Goal: Information Seeking & Learning: Find specific fact

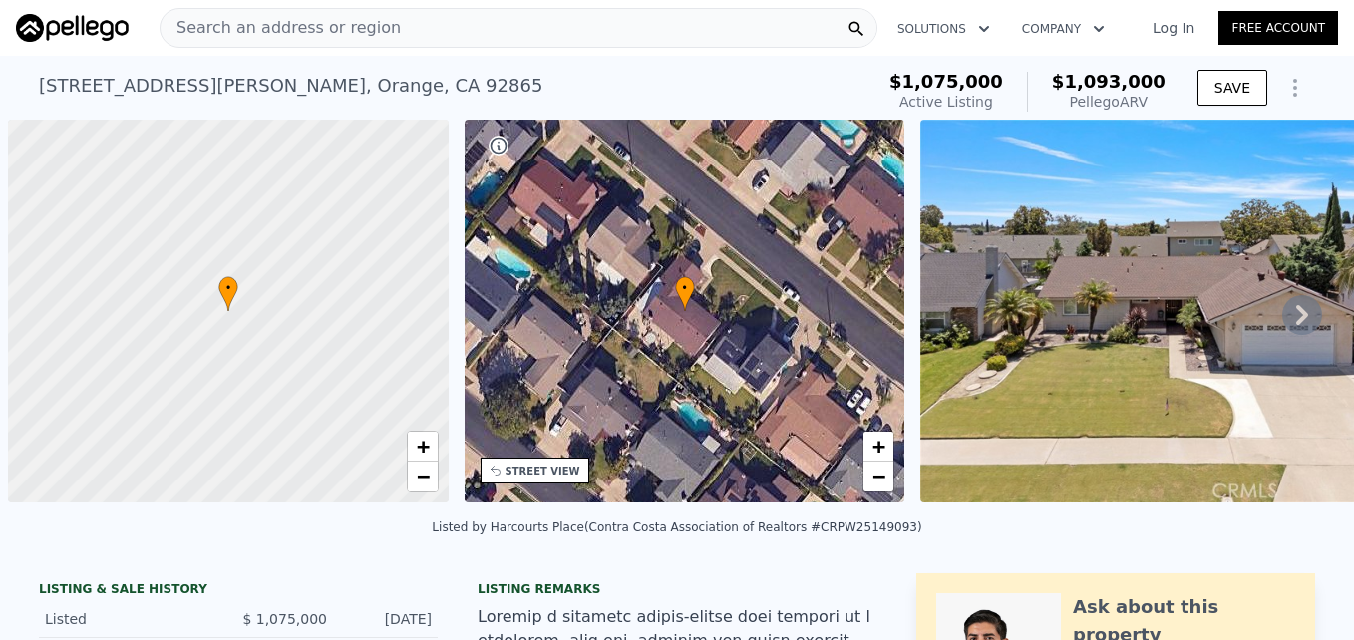
click at [339, 28] on span "Search an address or region" at bounding box center [280, 28] width 240 height 24
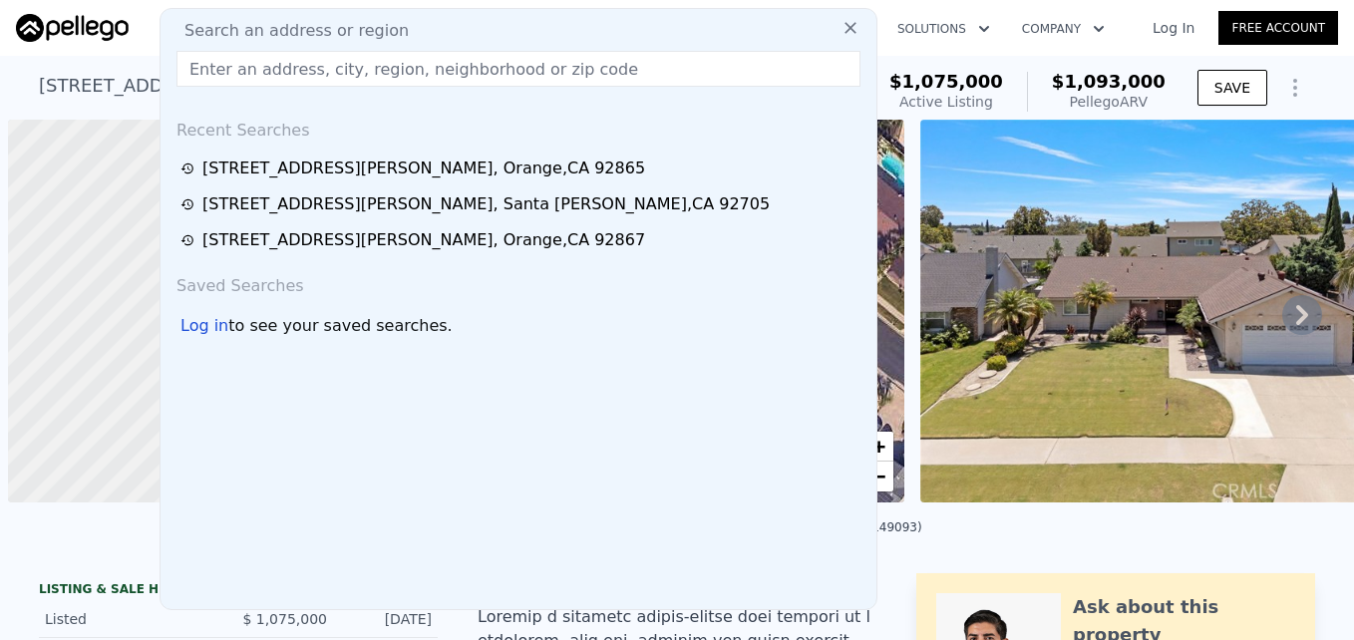
scroll to position [0, 709]
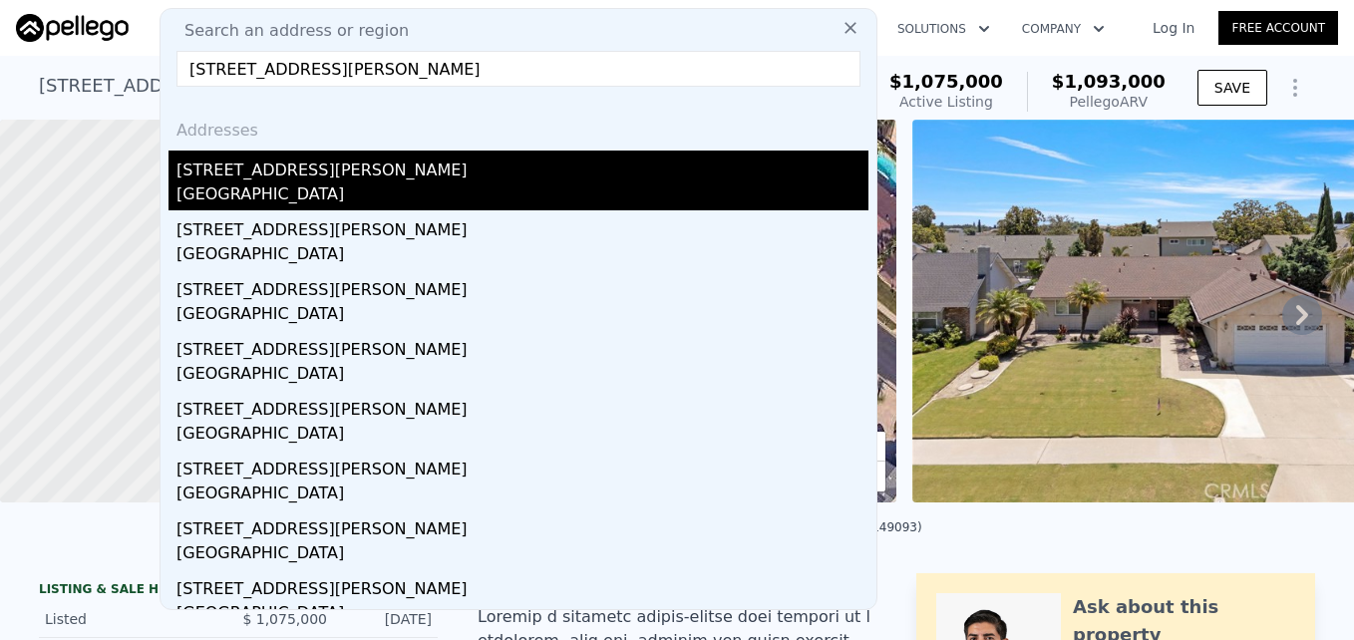
type input "[STREET_ADDRESS][PERSON_NAME]"
click at [360, 183] on div "[GEOGRAPHIC_DATA]" at bounding box center [522, 196] width 692 height 28
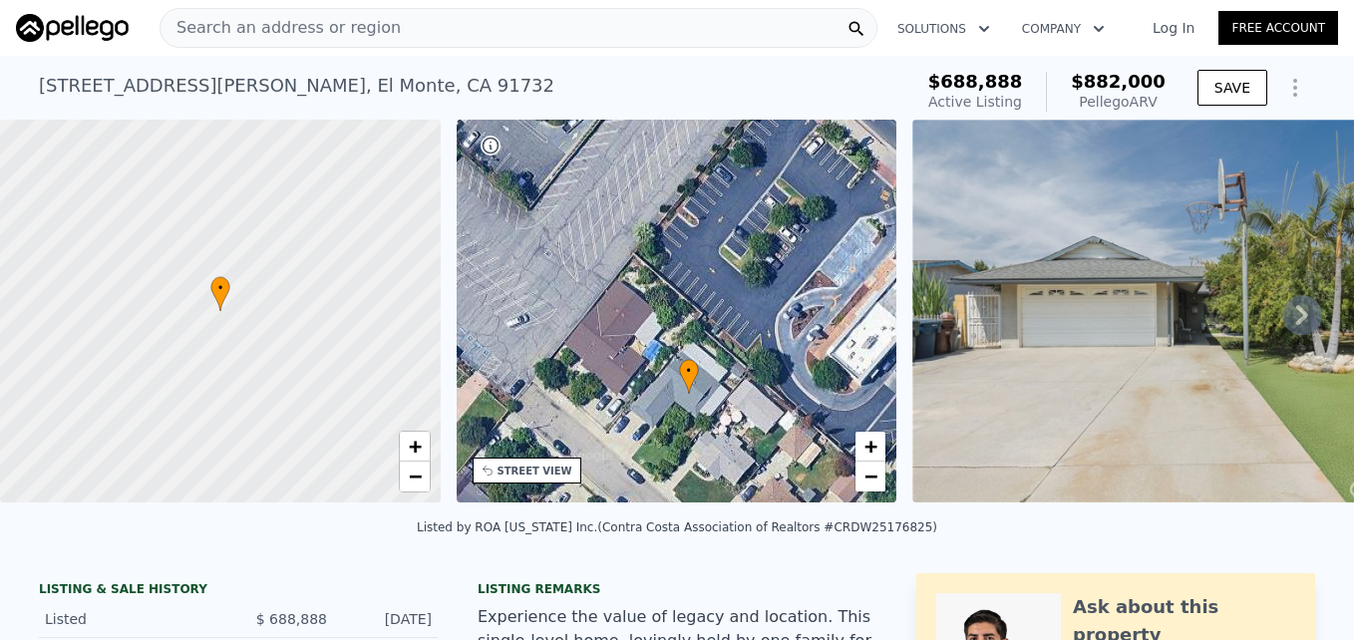
drag, startPoint x: 553, startPoint y: 292, endPoint x: 565, endPoint y: 375, distance: 83.6
click at [565, 375] on div "• + −" at bounding box center [676, 311] width 441 height 383
click at [878, 471] on link "−" at bounding box center [870, 476] width 30 height 30
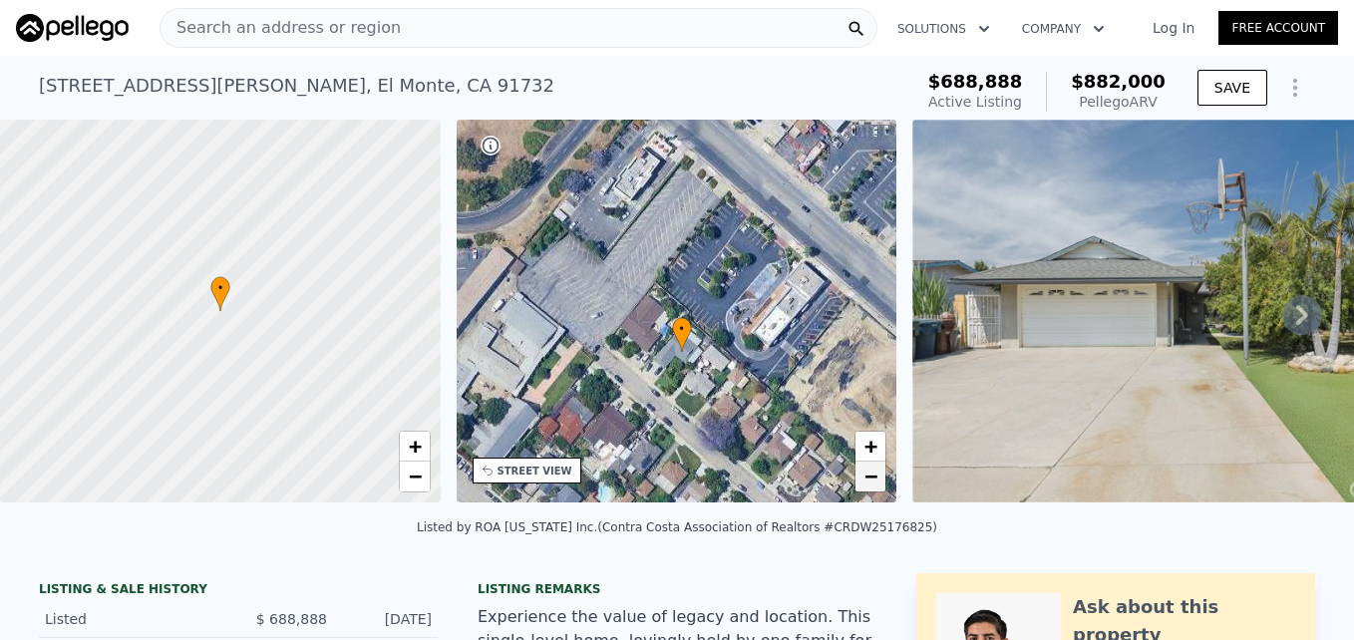
click at [878, 471] on link "−" at bounding box center [870, 476] width 30 height 30
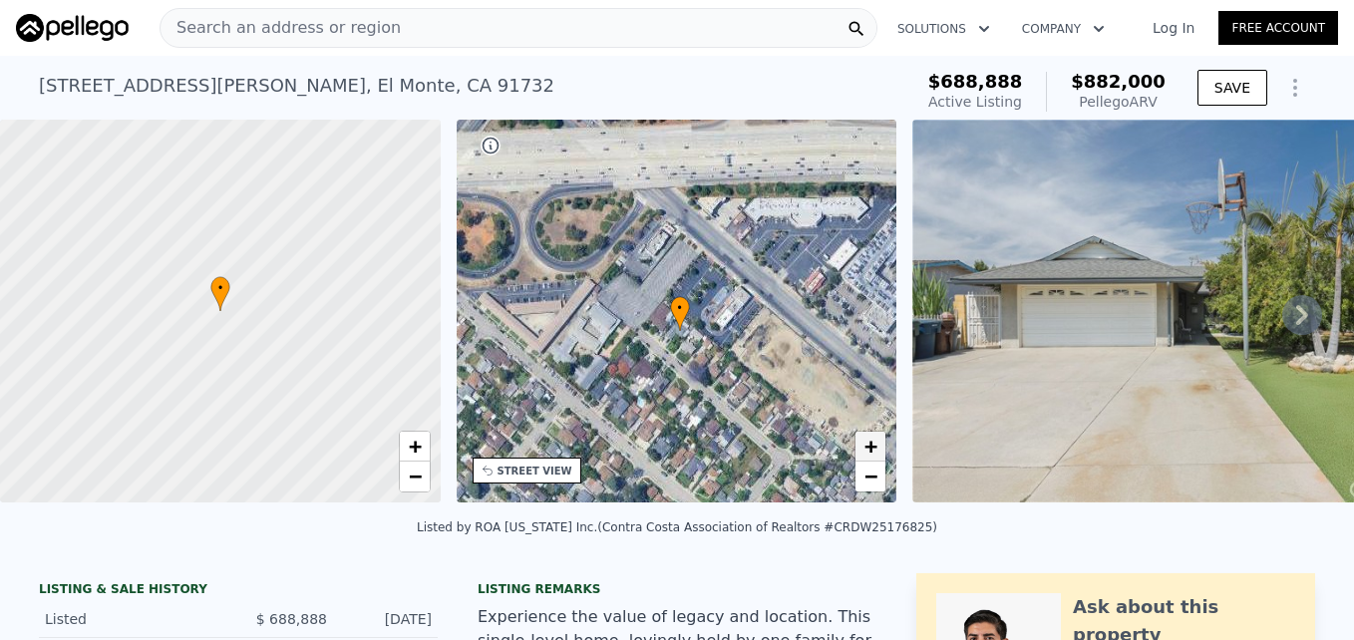
click at [874, 449] on span "+" at bounding box center [870, 446] width 13 height 25
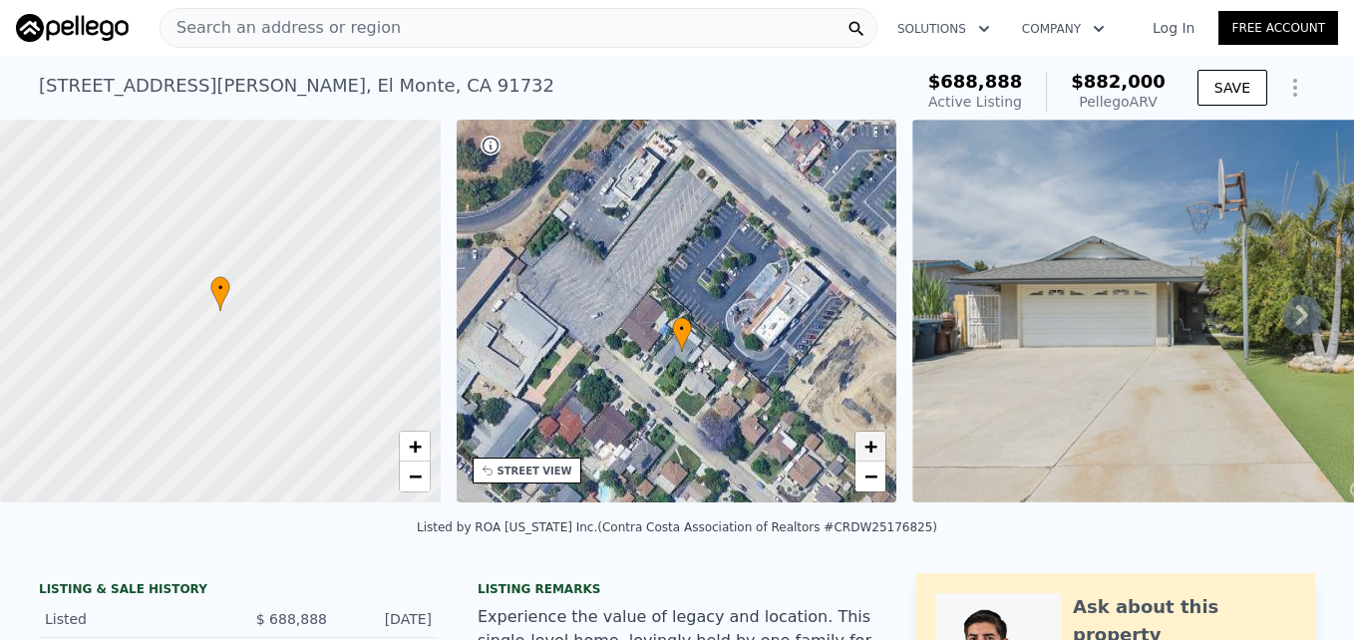
click at [874, 449] on span "+" at bounding box center [870, 446] width 13 height 25
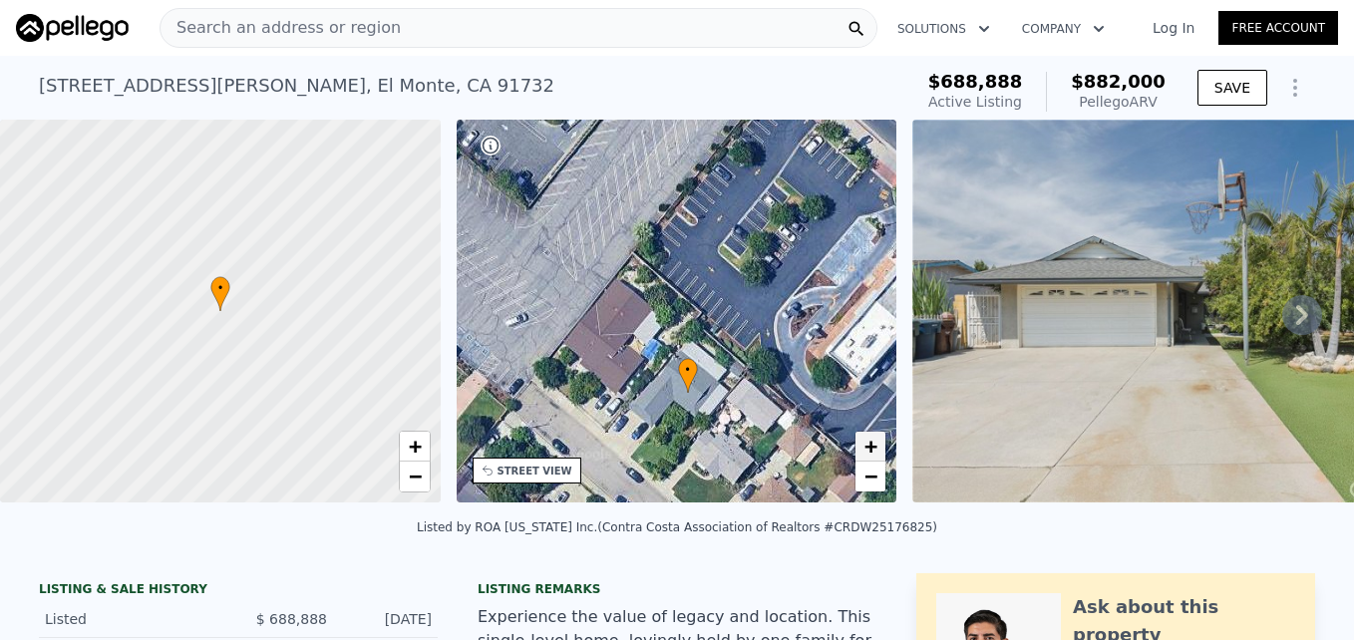
click at [874, 449] on span "+" at bounding box center [870, 446] width 13 height 25
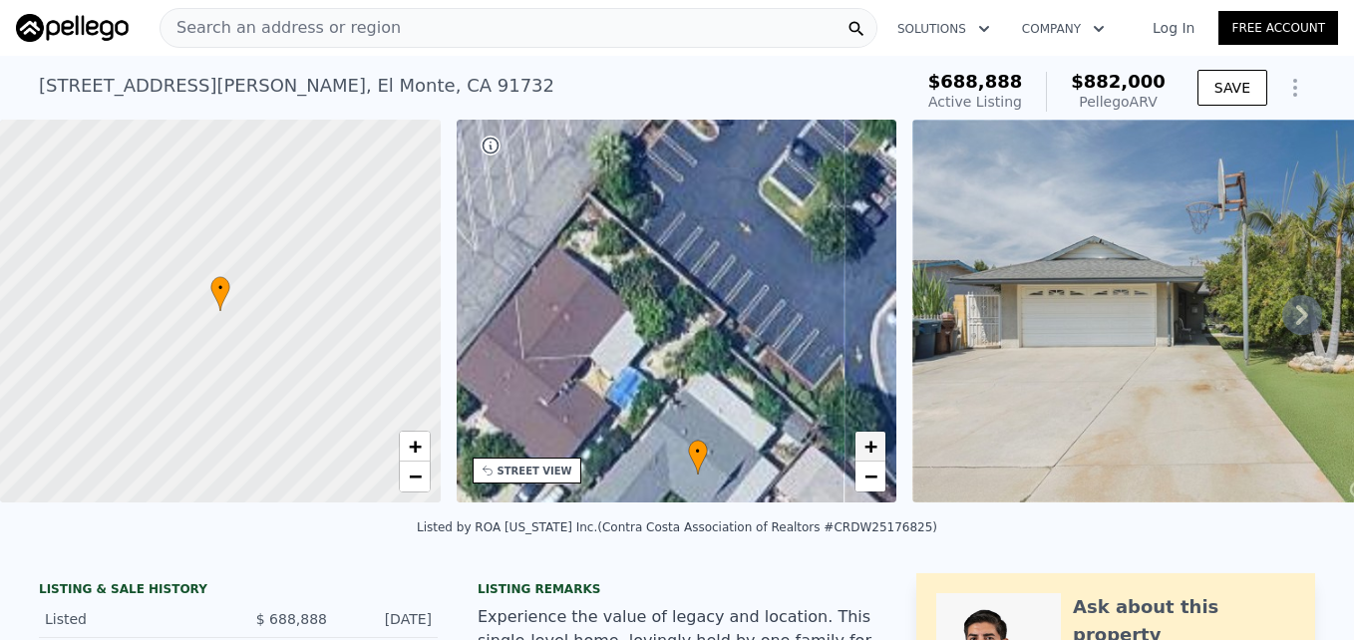
click at [874, 449] on span "+" at bounding box center [870, 446] width 13 height 25
click at [868, 476] on span "−" at bounding box center [870, 475] width 13 height 25
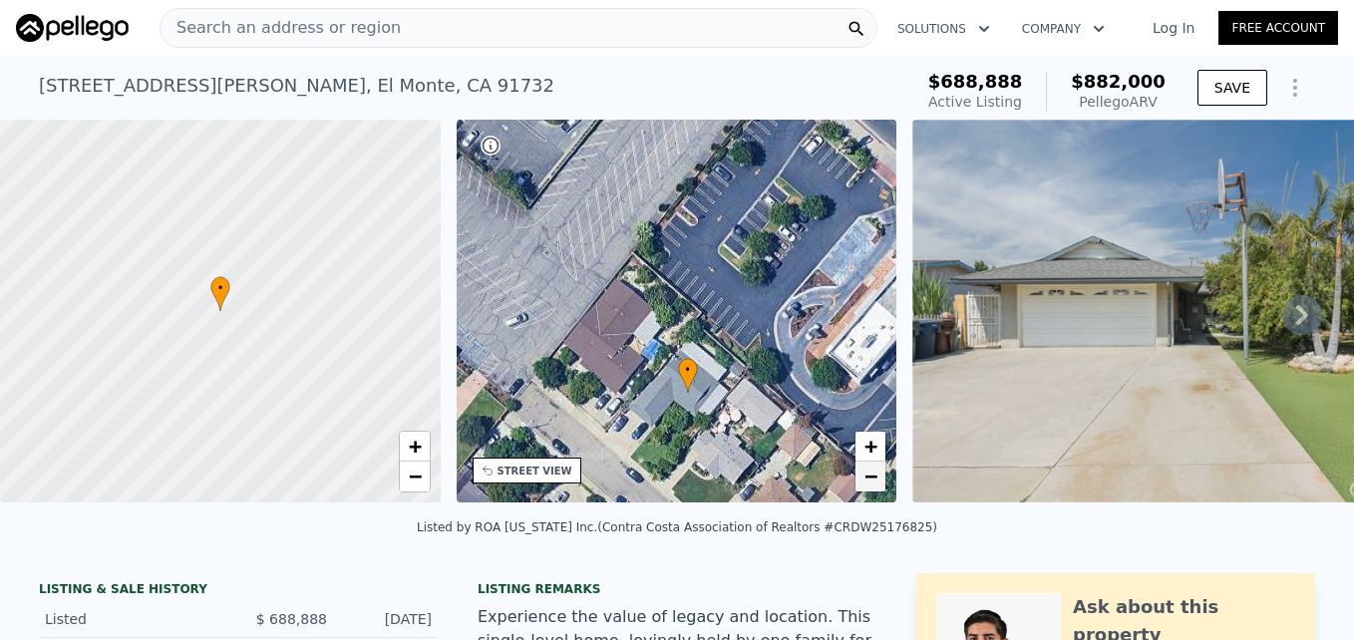
click at [872, 486] on span "−" at bounding box center [870, 475] width 13 height 25
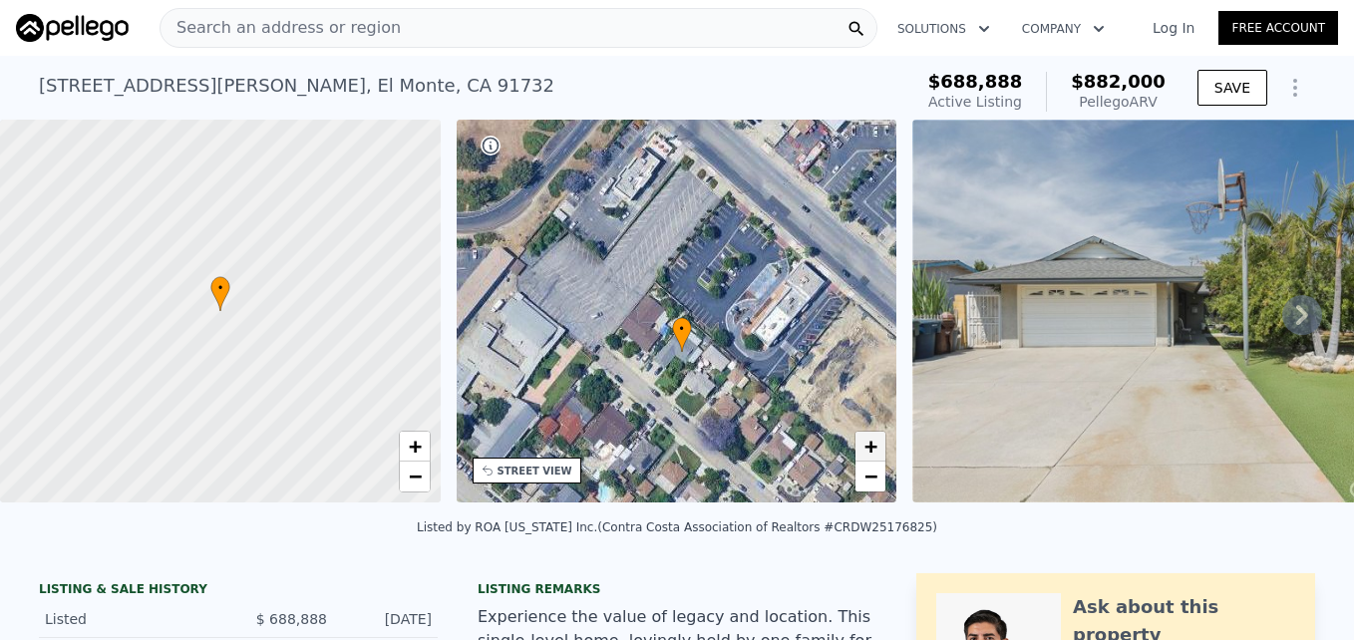
click at [872, 442] on span "+" at bounding box center [870, 446] width 13 height 25
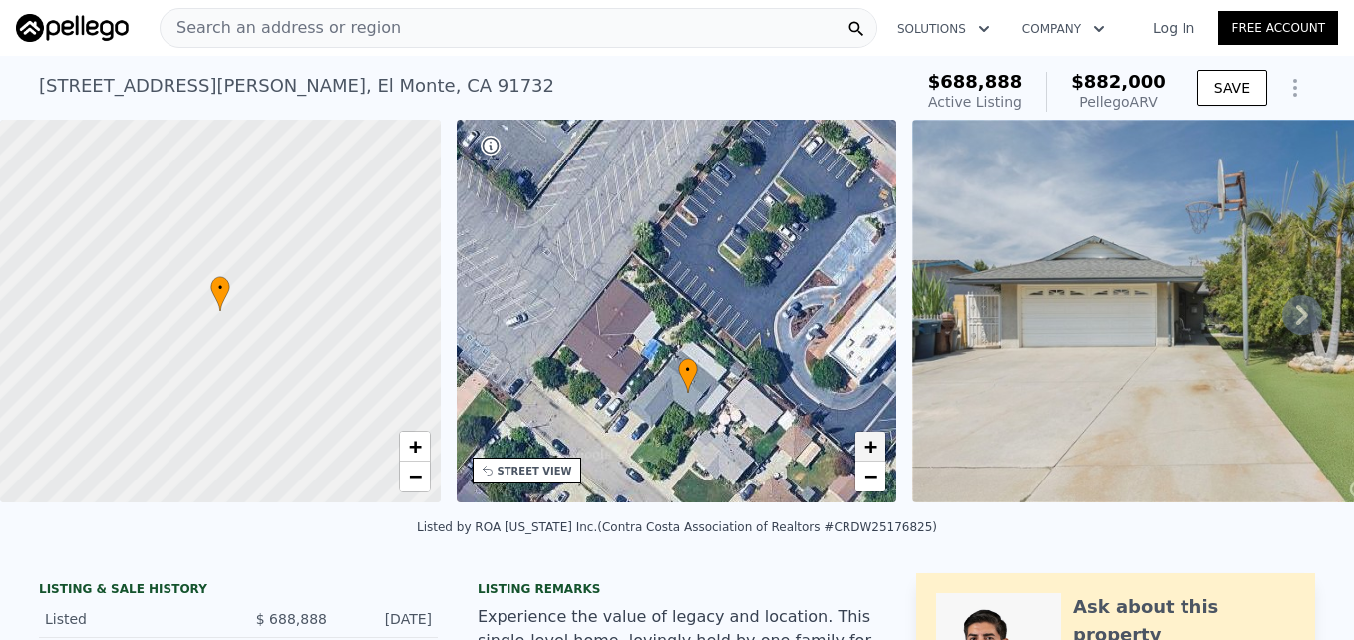
click at [872, 442] on span "+" at bounding box center [870, 446] width 13 height 25
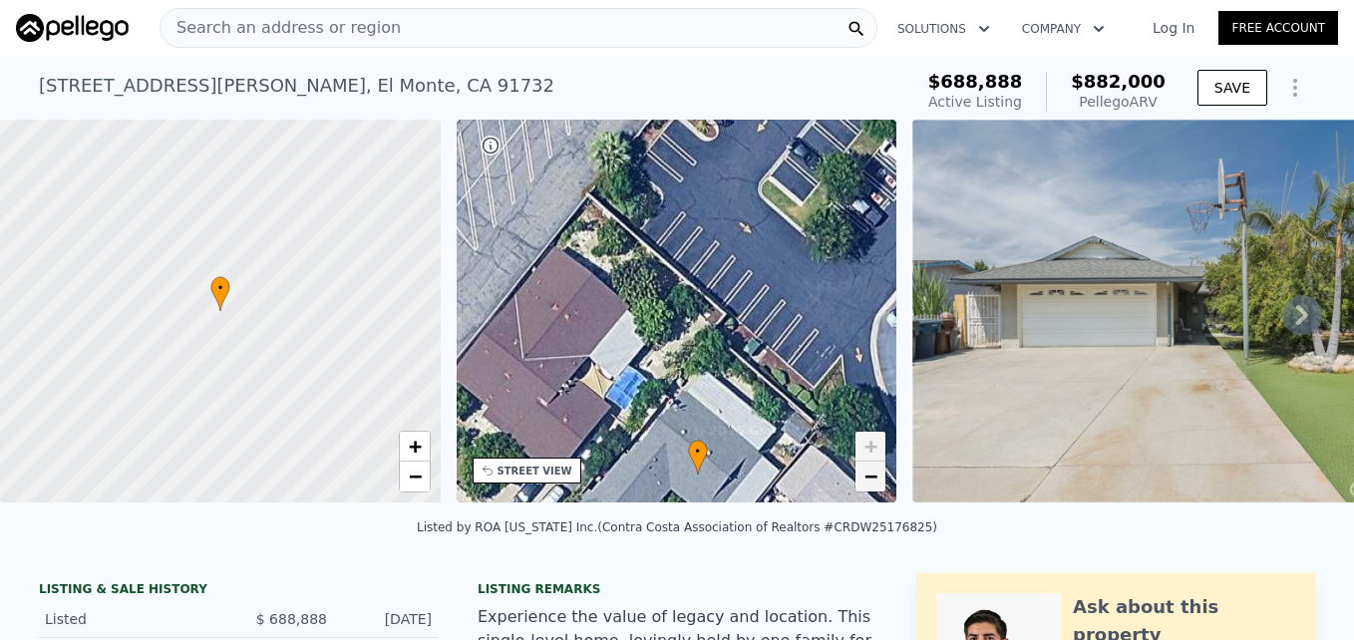
click at [868, 467] on span "−" at bounding box center [870, 475] width 13 height 25
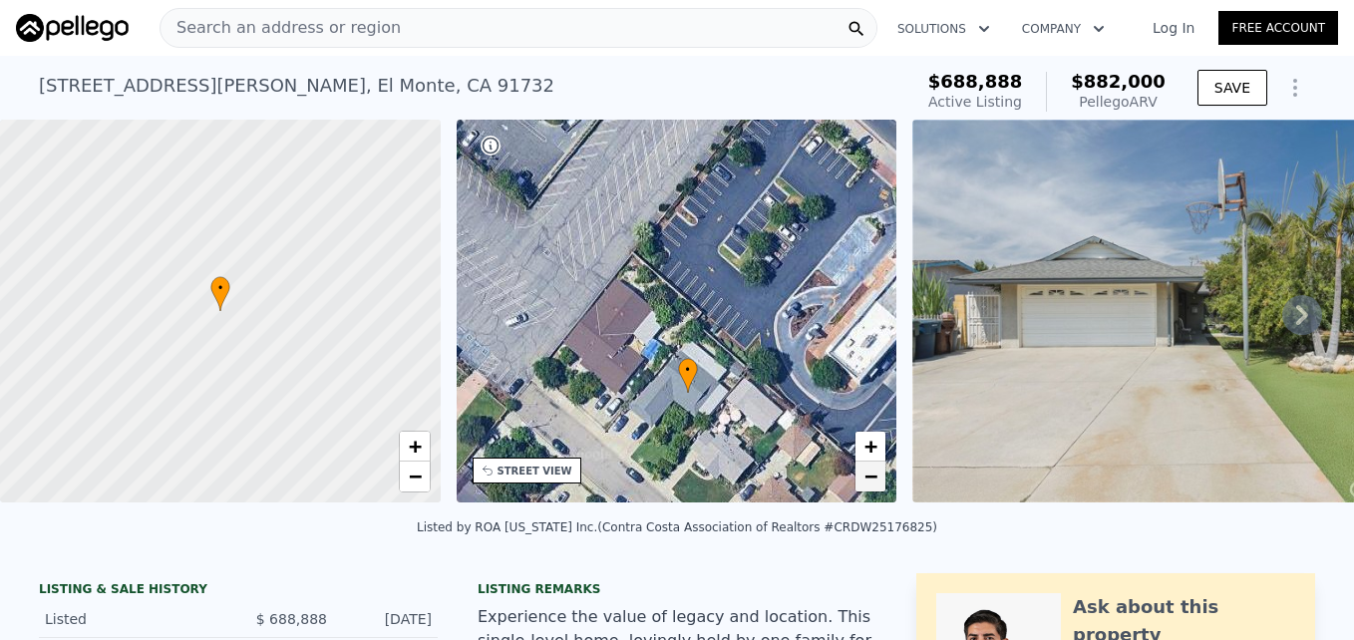
click at [868, 467] on span "−" at bounding box center [870, 475] width 13 height 25
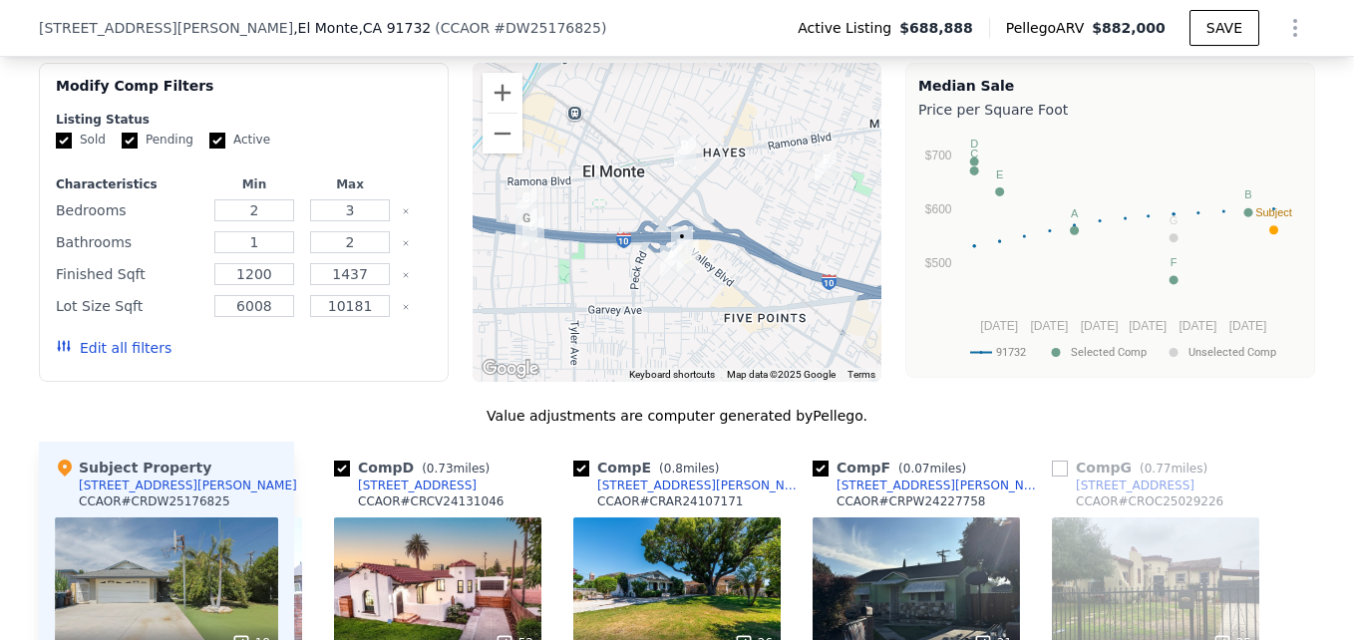
scroll to position [1642, 0]
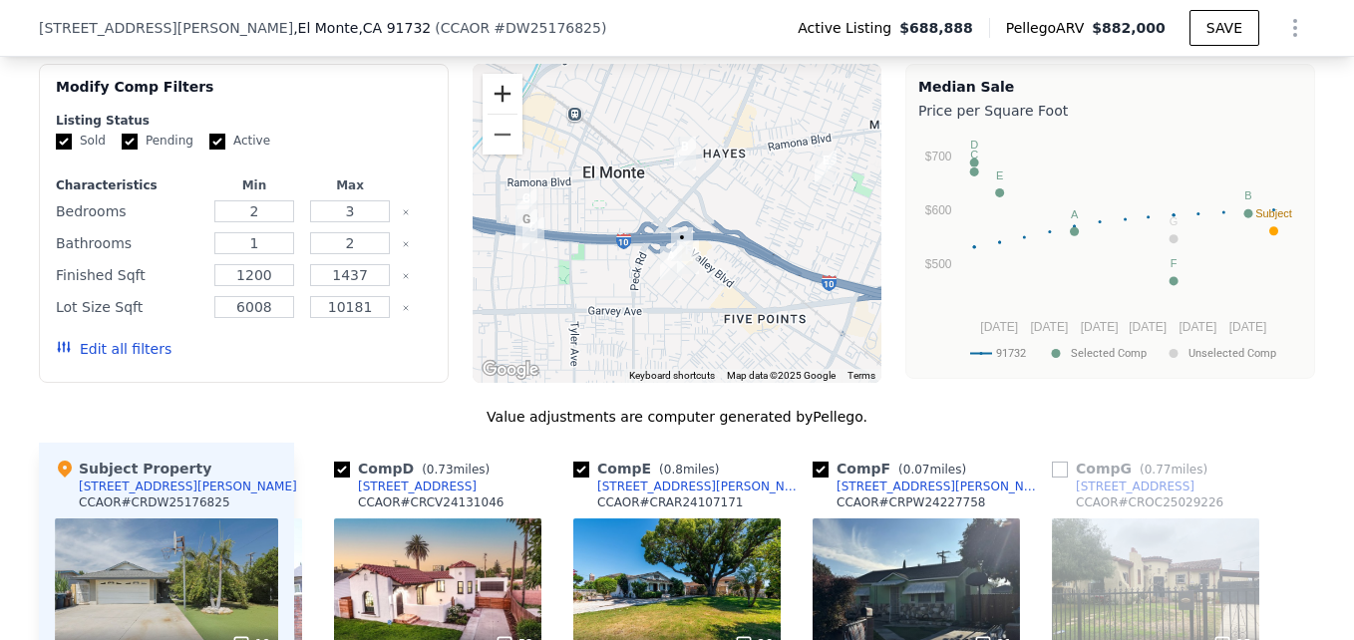
click at [503, 114] on button "Zoom in" at bounding box center [502, 94] width 40 height 40
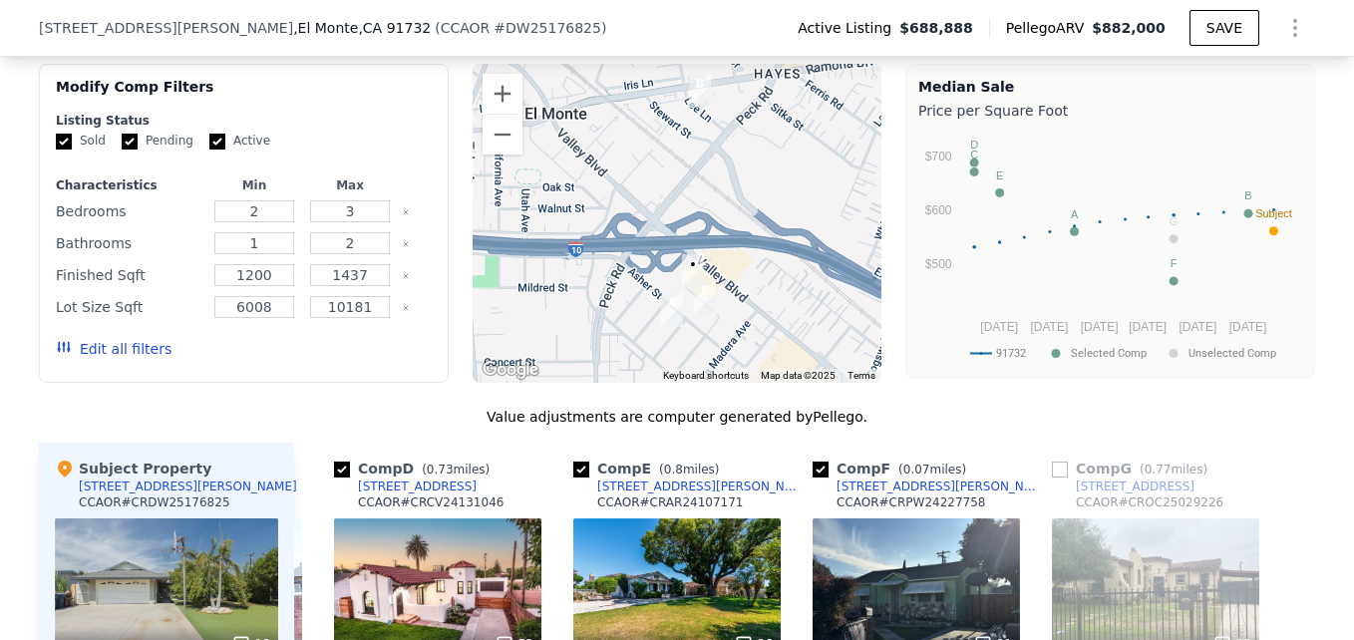
drag, startPoint x: 700, startPoint y: 242, endPoint x: 706, endPoint y: 231, distance: 12.5
click at [706, 231] on div at bounding box center [677, 223] width 410 height 319
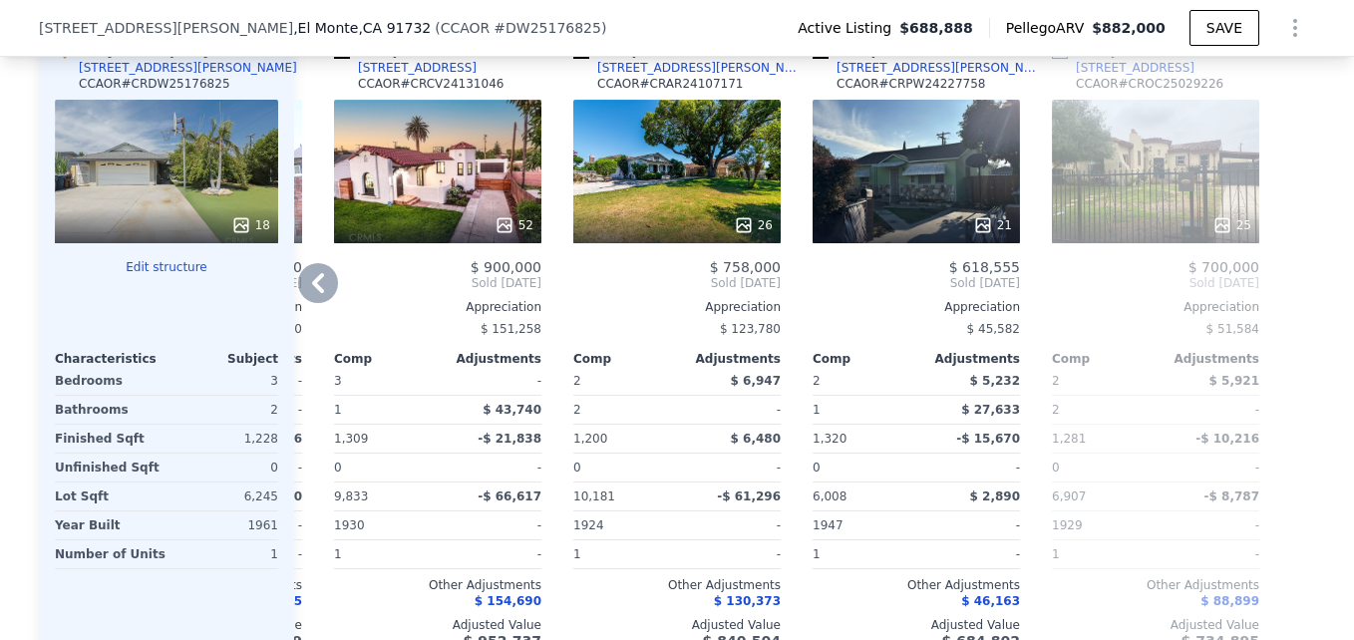
scroll to position [2059, 0]
click at [1145, 216] on div "25" at bounding box center [1155, 173] width 207 height 144
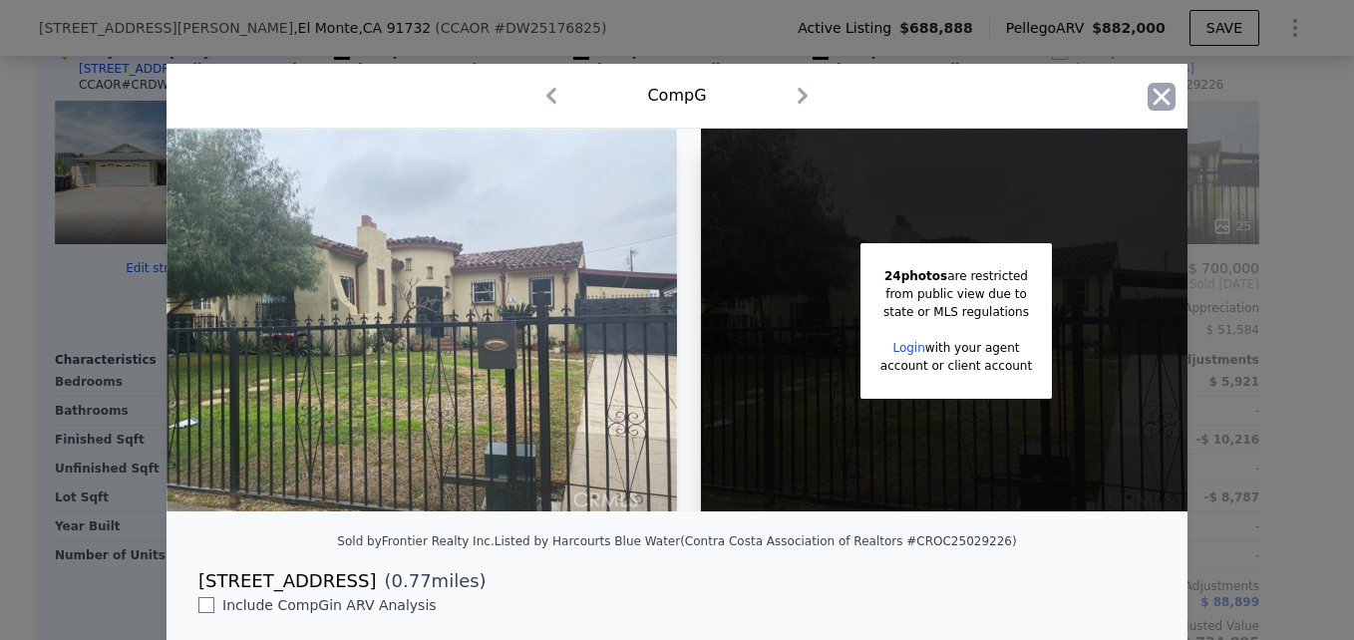
click at [1155, 90] on icon "button" at bounding box center [1161, 97] width 28 height 28
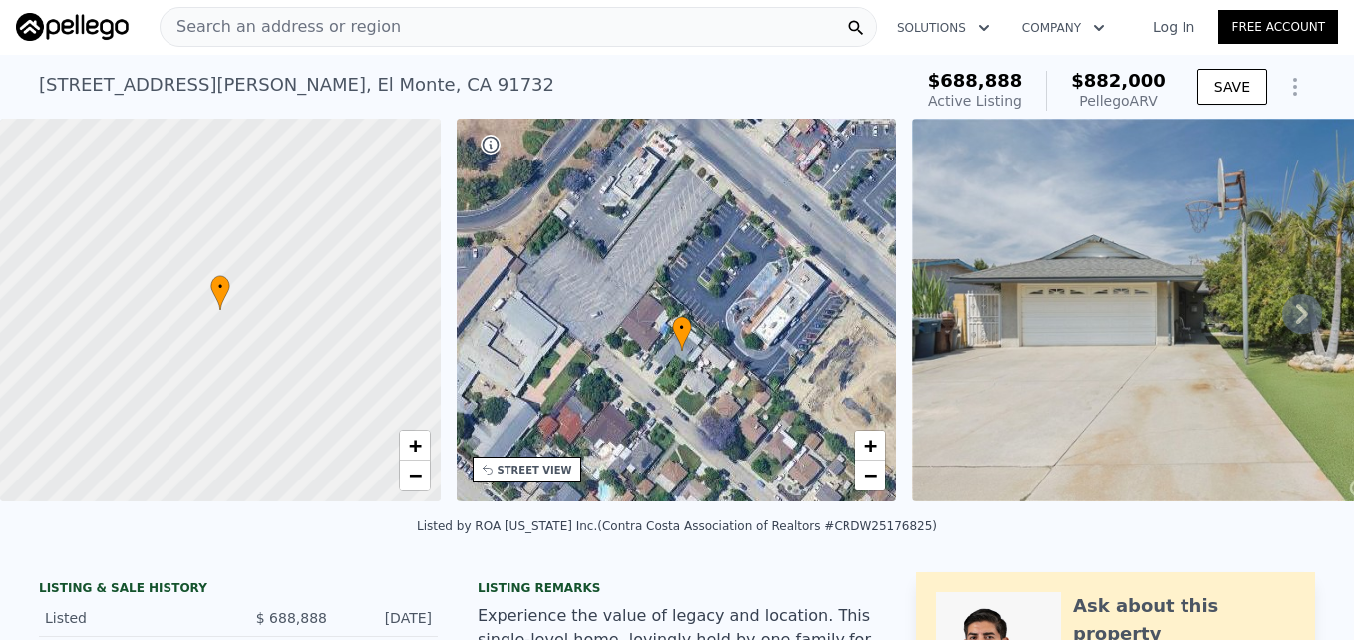
scroll to position [2, 0]
click at [541, 463] on div "STREET VIEW" at bounding box center [534, 468] width 75 height 15
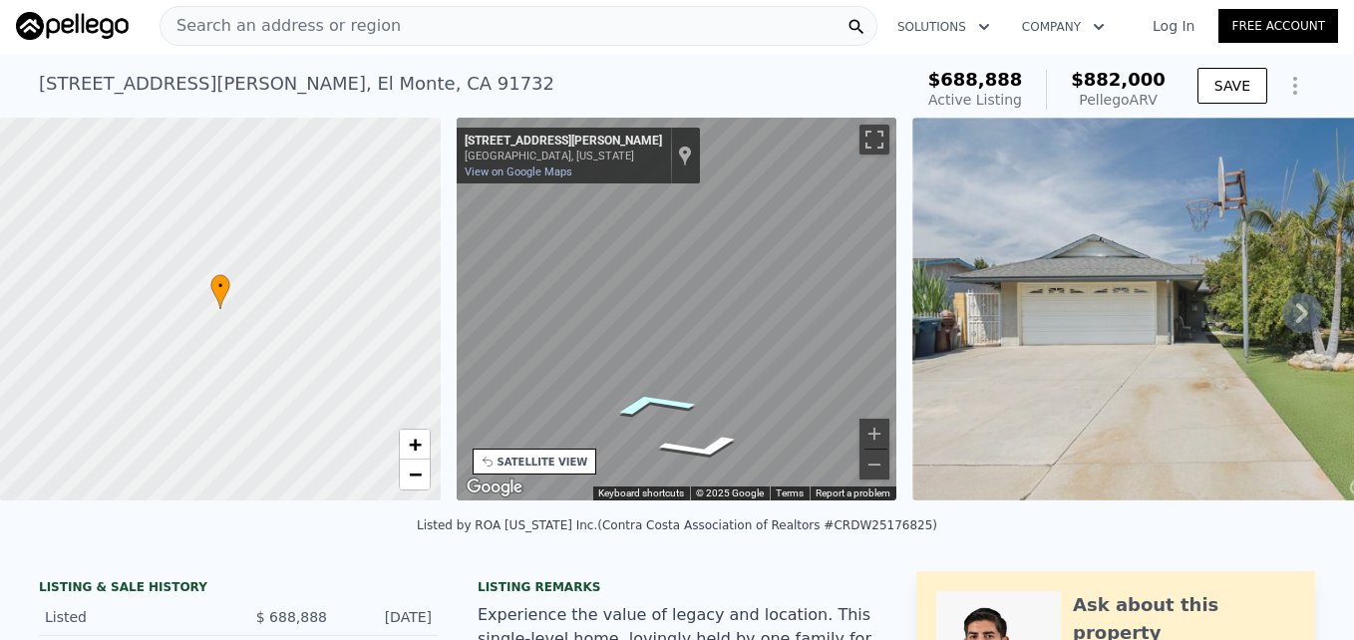
click at [636, 406] on icon "Go Northwest, Fennell St" at bounding box center [651, 404] width 143 height 38
drag, startPoint x: 636, startPoint y: 406, endPoint x: 648, endPoint y: 409, distance: 12.3
click at [648, 409] on icon "Go North, Fennell St" at bounding box center [693, 403] width 137 height 35
click at [913, 337] on div "• + − • + − STREET VIEW ← Move left → Move right ↑ Move up ↓ Move down + Zoom i…" at bounding box center [677, 313] width 1354 height 390
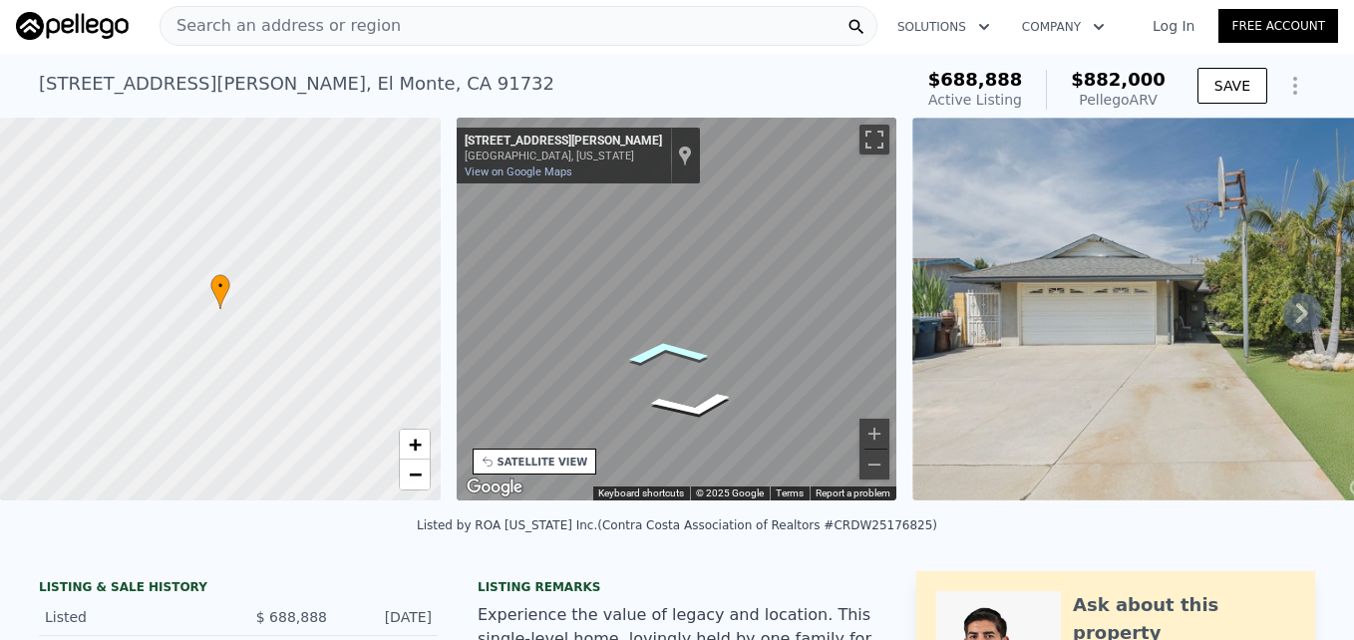
click at [636, 356] on icon "Go South, Fennell St" at bounding box center [665, 352] width 131 height 38
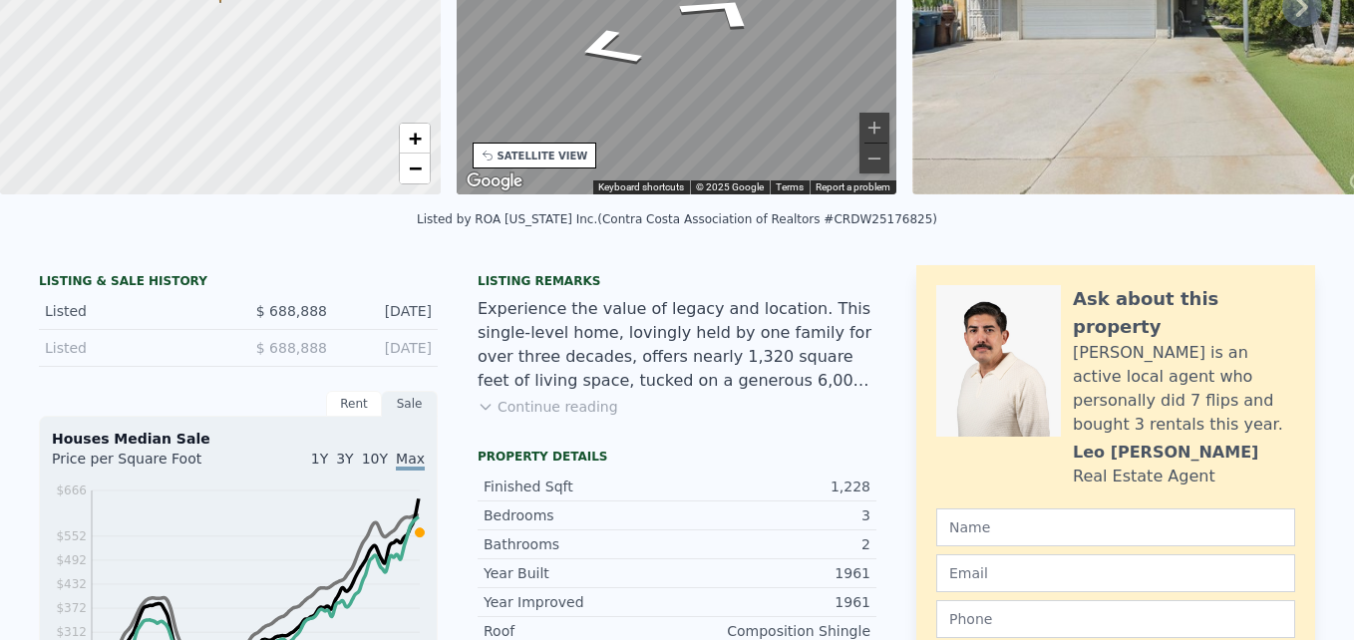
scroll to position [0, 0]
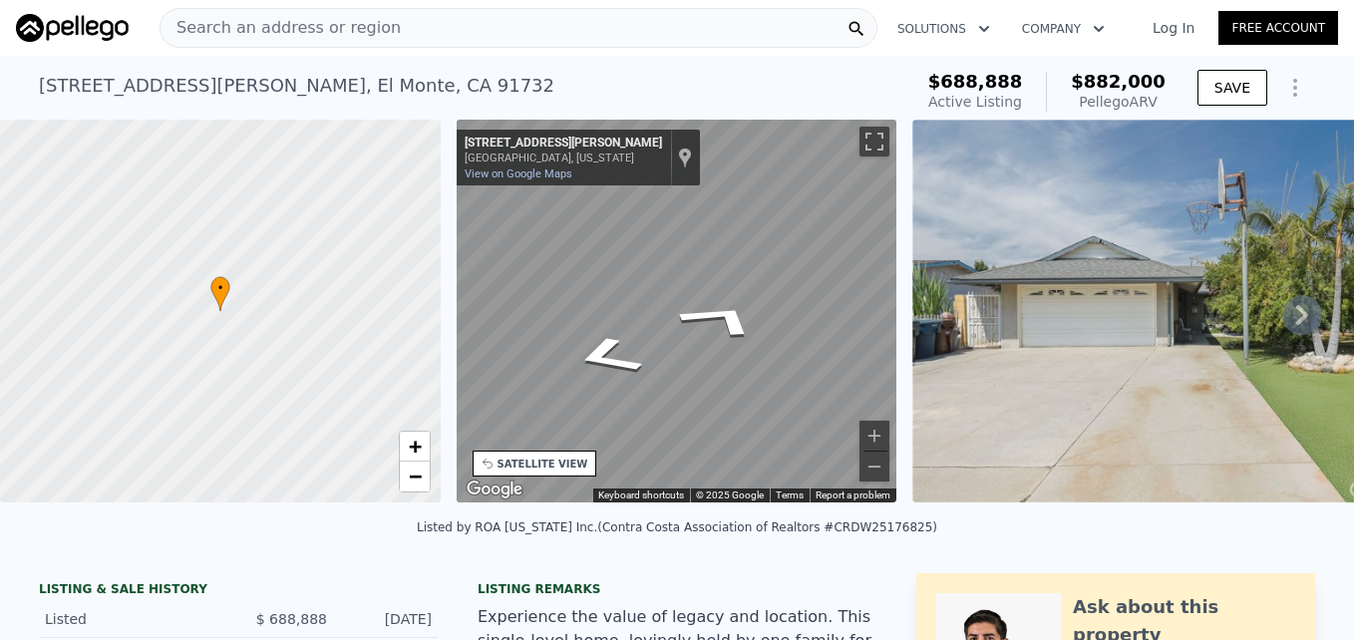
click at [342, 36] on span "Search an address or region" at bounding box center [280, 28] width 240 height 24
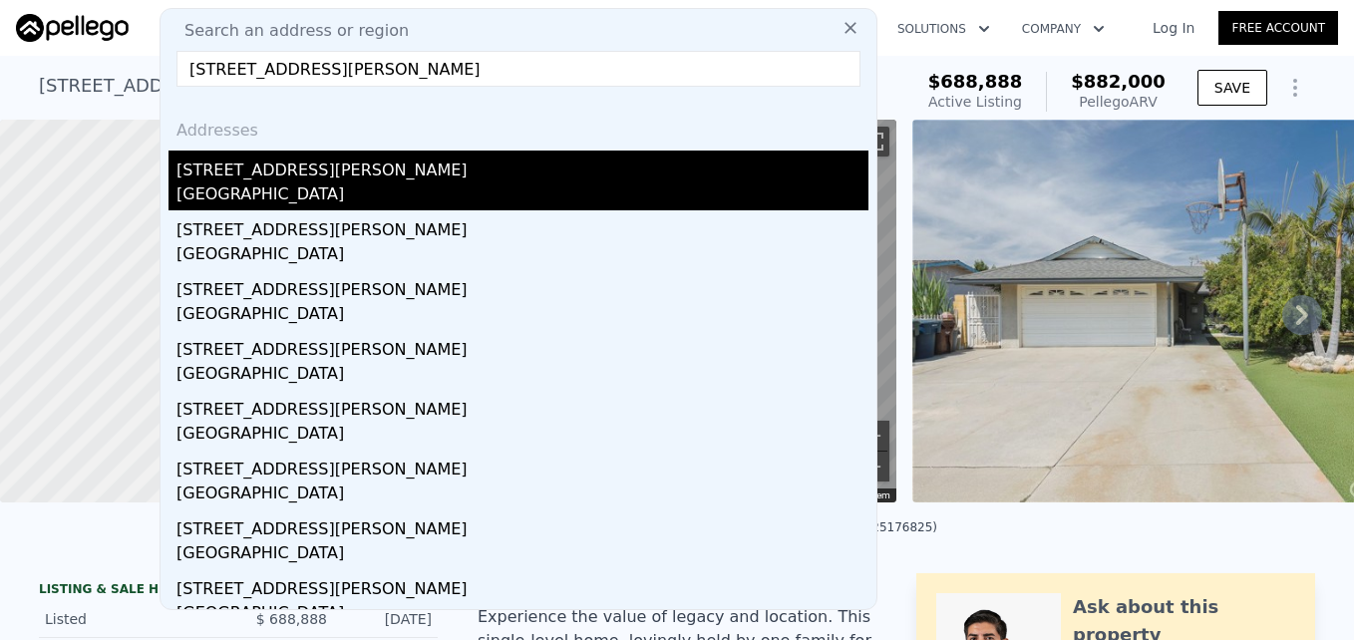
type input "[STREET_ADDRESS][PERSON_NAME]"
click at [345, 171] on div "[STREET_ADDRESS][PERSON_NAME]" at bounding box center [522, 167] width 692 height 32
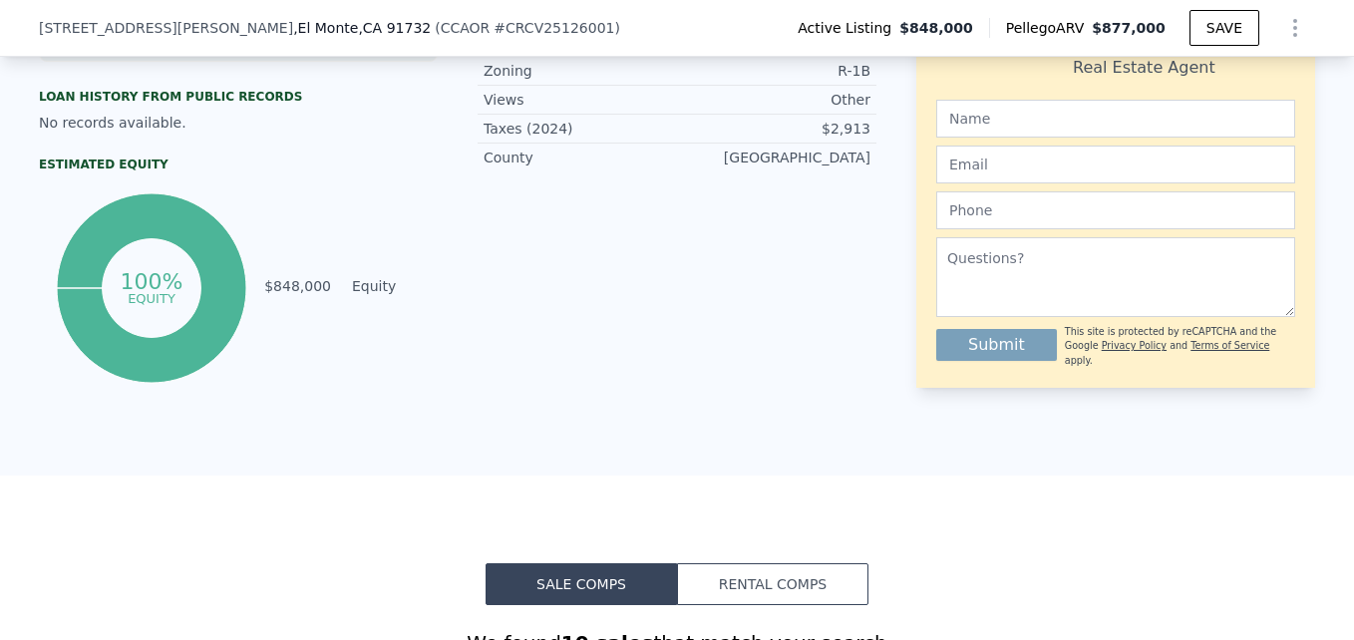
scroll to position [988, 0]
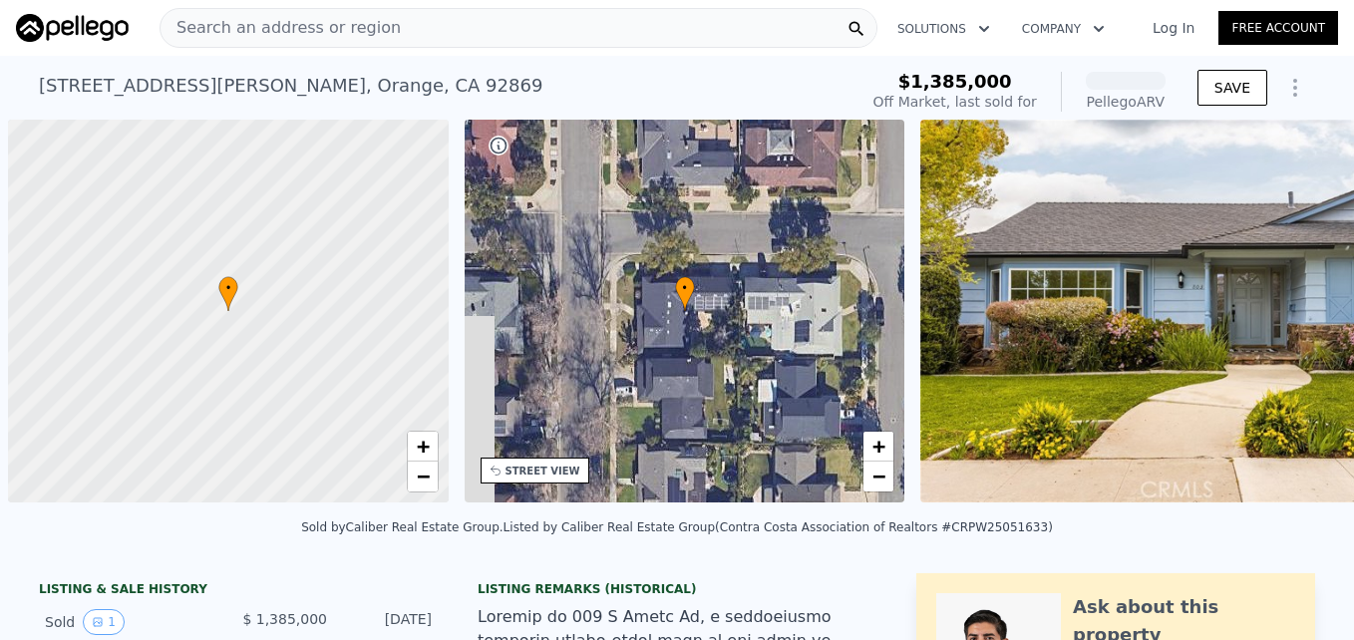
scroll to position [0, 8]
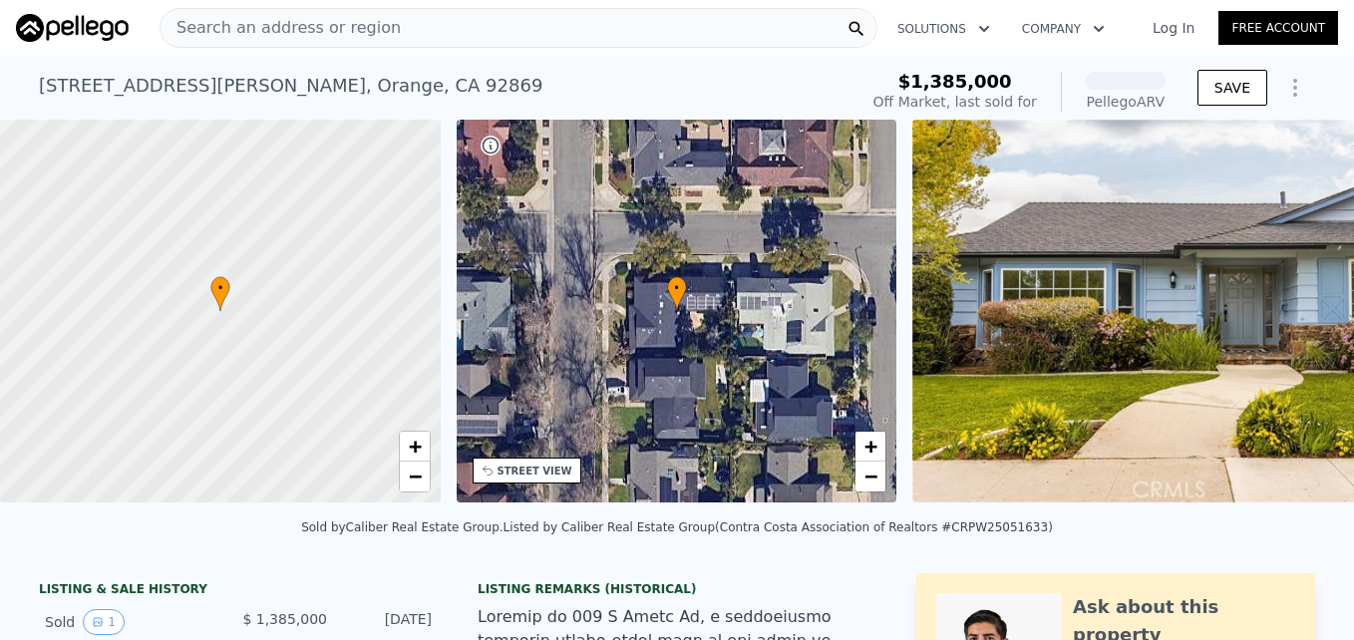
click at [326, 25] on span "Search an address or region" at bounding box center [280, 28] width 240 height 24
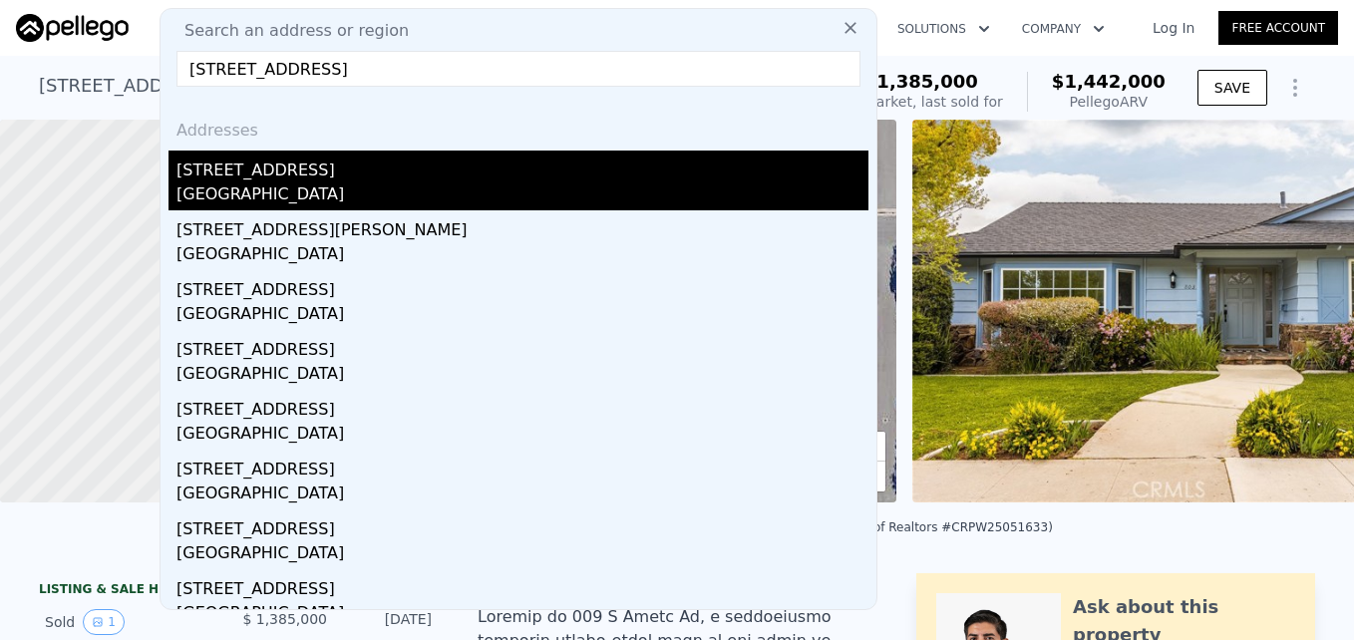
type input "2210 W 7th St, Santa Ana, CA 92703"
click at [352, 181] on div "2210 W 7th St" at bounding box center [522, 167] width 692 height 32
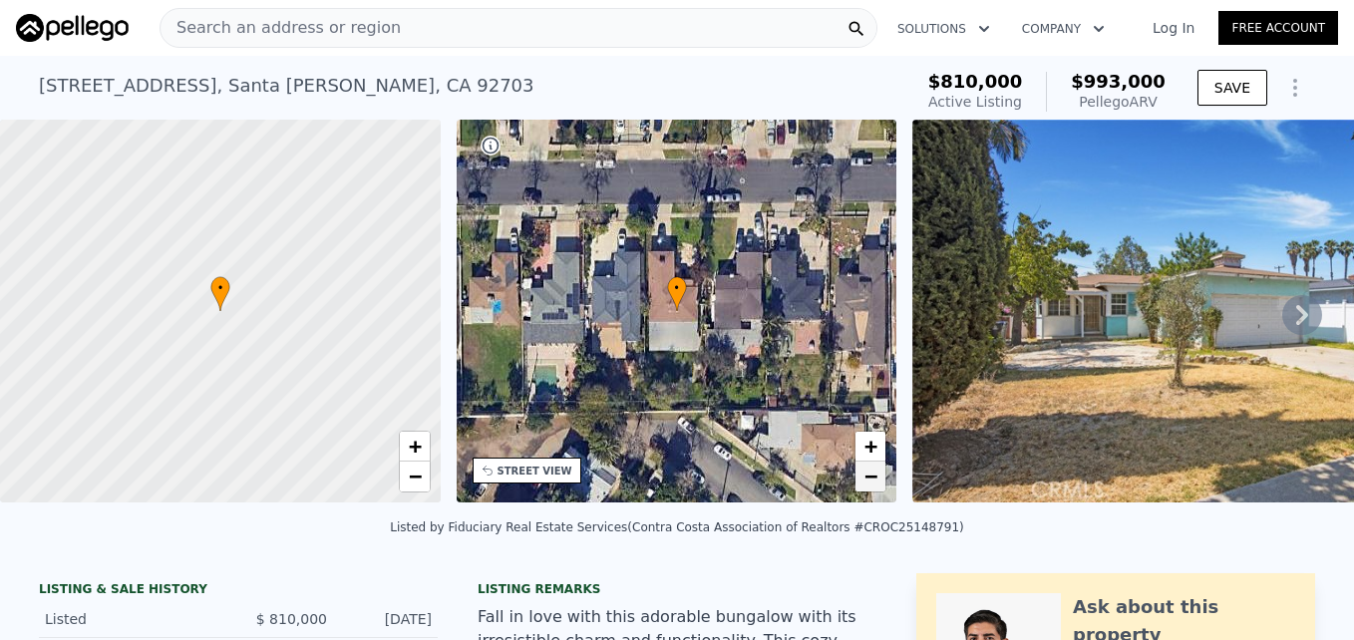
click at [867, 475] on span "−" at bounding box center [870, 475] width 13 height 25
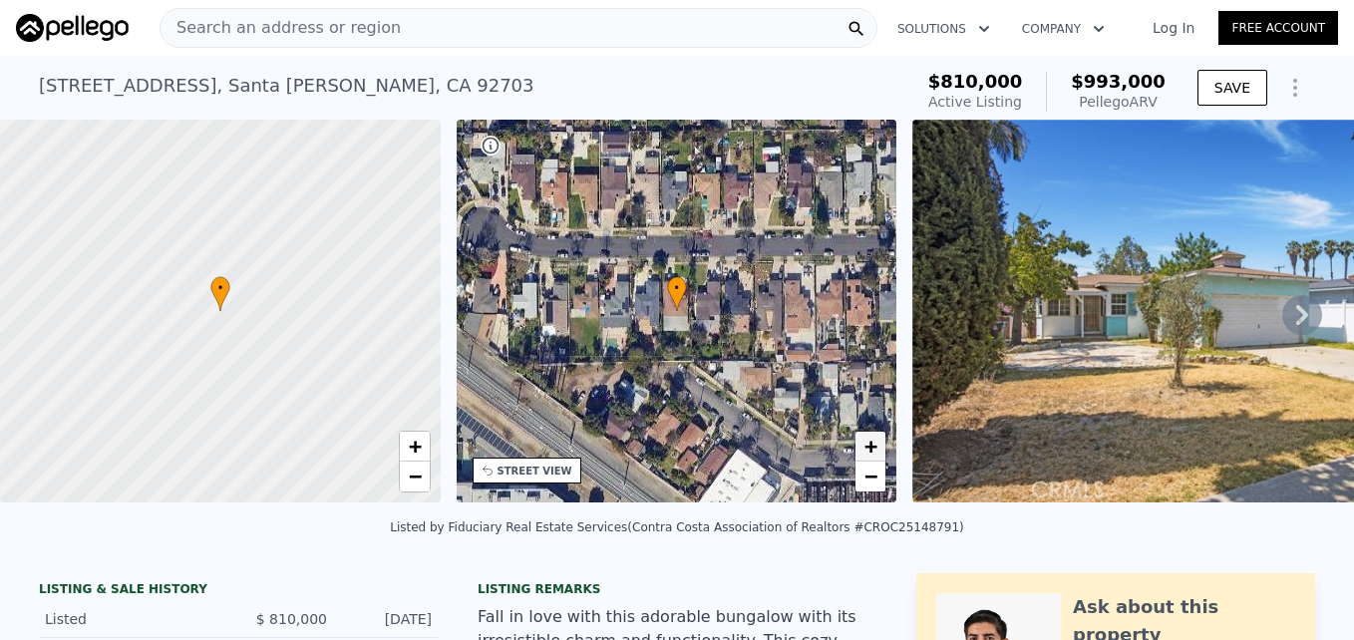
click at [855, 446] on link "+" at bounding box center [870, 447] width 30 height 30
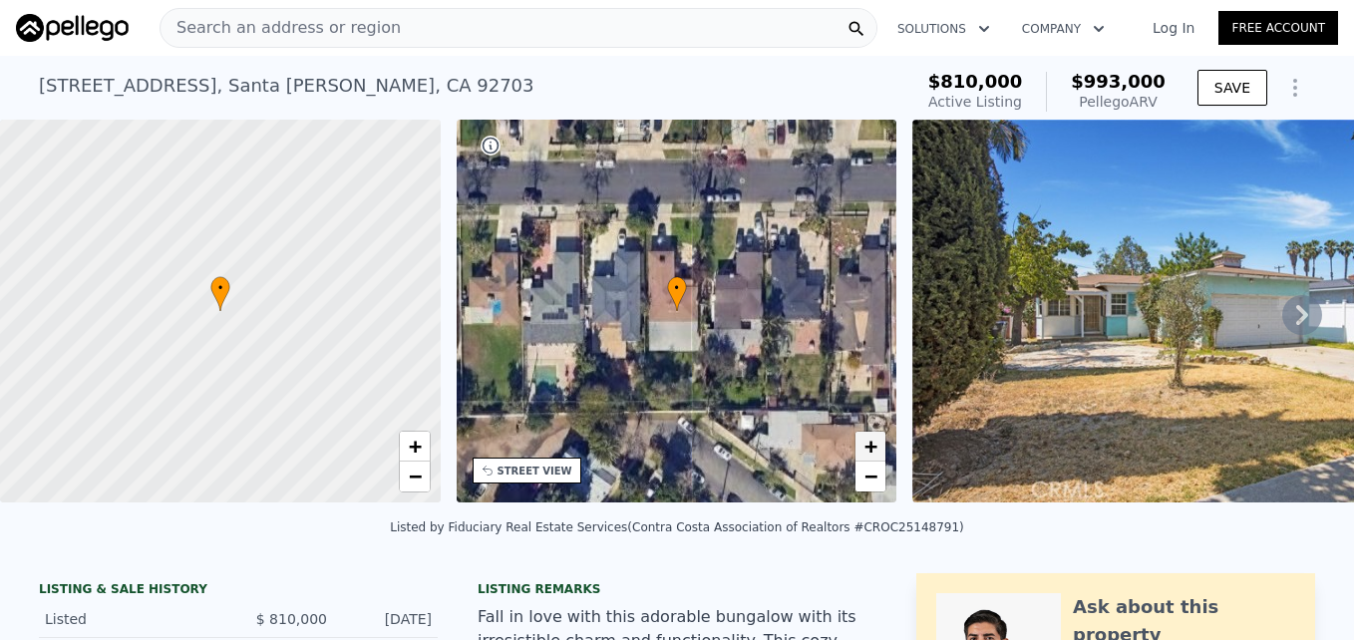
click at [855, 446] on link "+" at bounding box center [870, 447] width 30 height 30
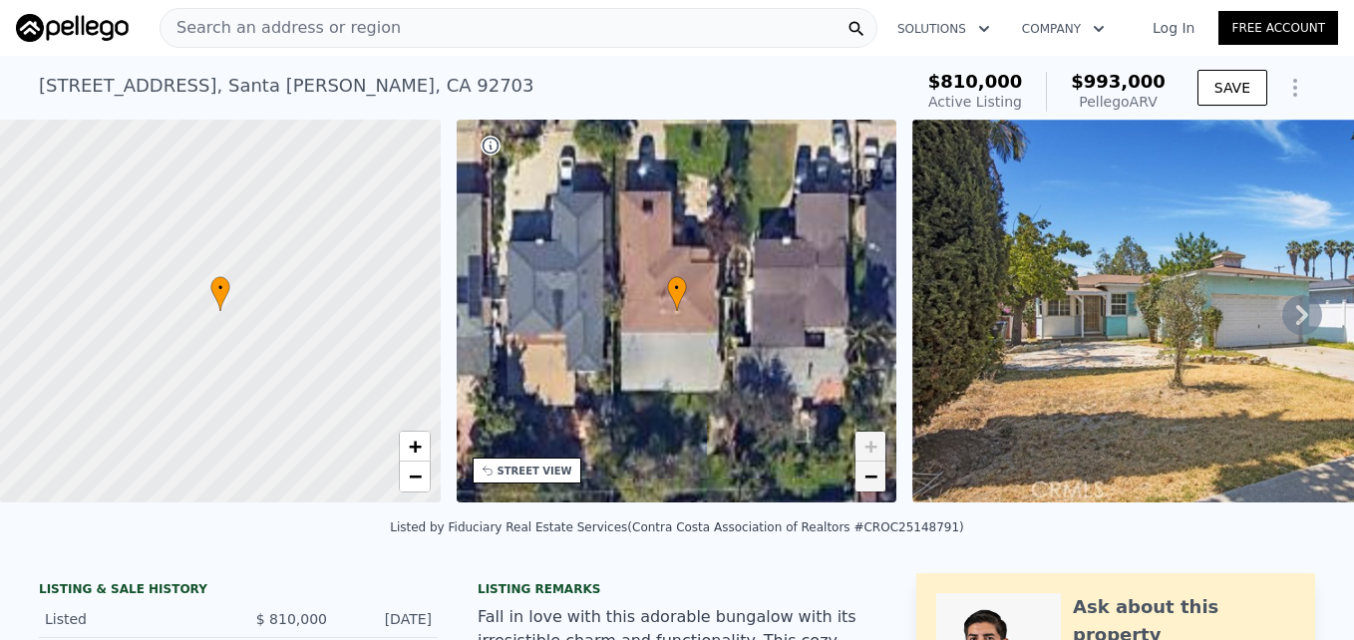
click at [871, 479] on span "−" at bounding box center [870, 475] width 13 height 25
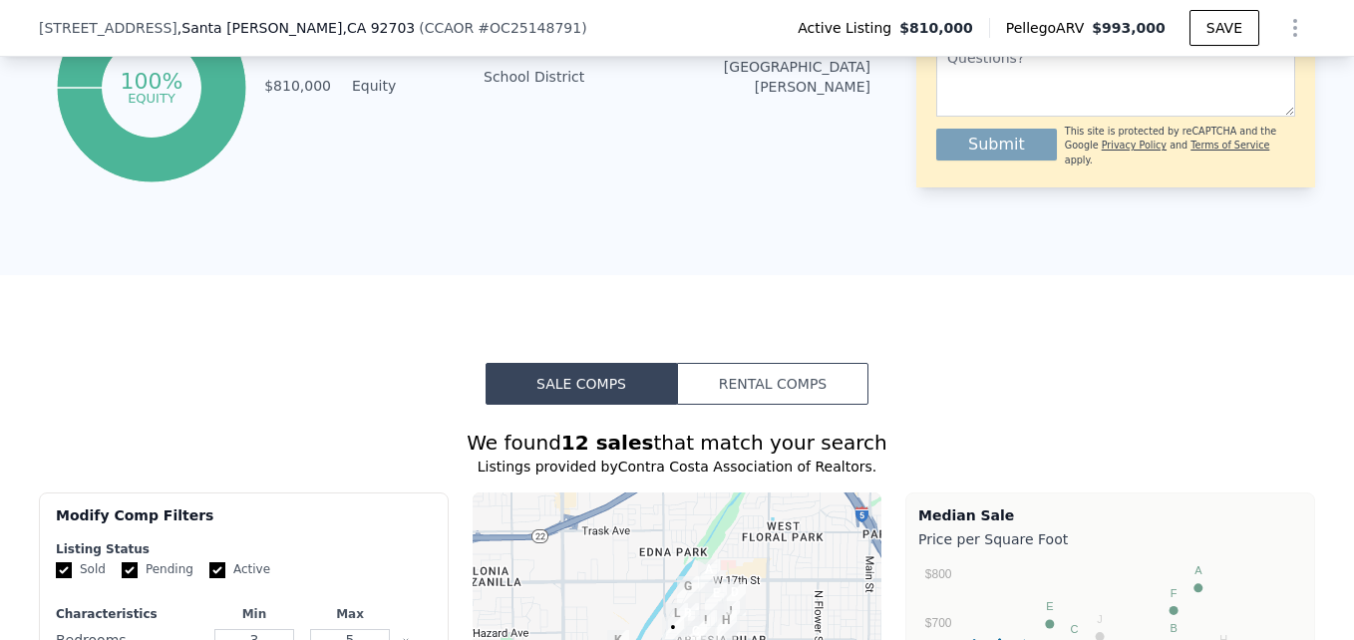
scroll to position [1598, 0]
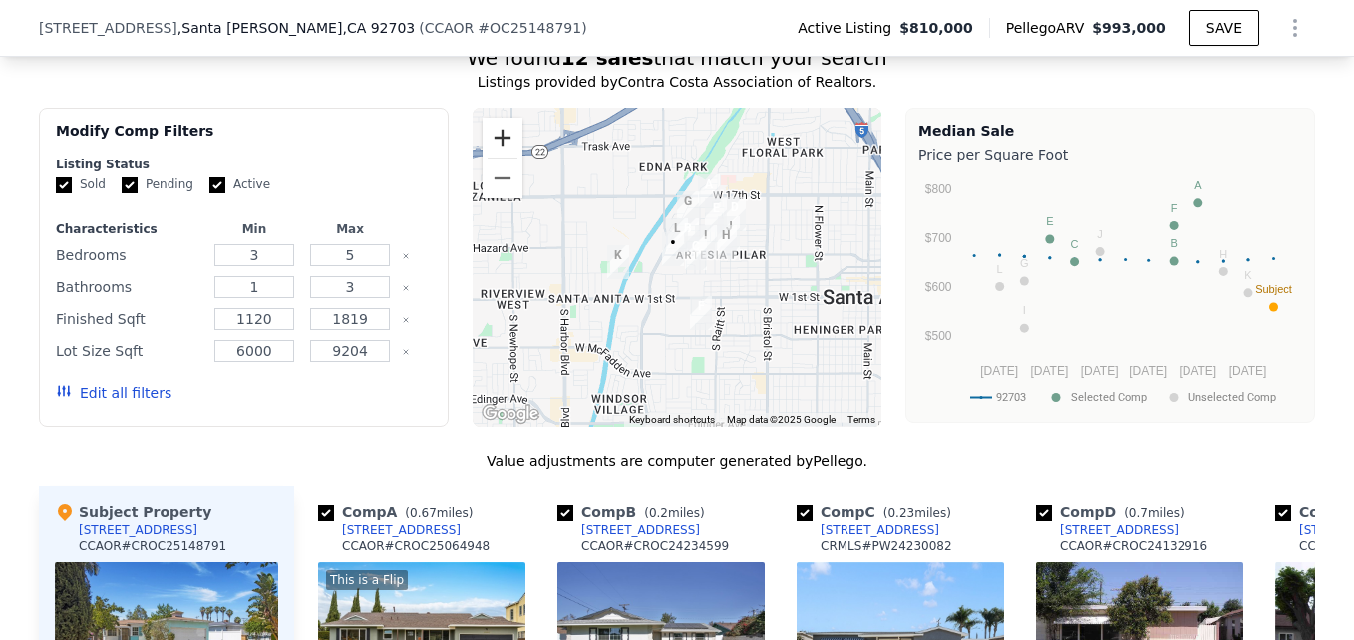
click at [500, 148] on button "Zoom in" at bounding box center [502, 138] width 40 height 40
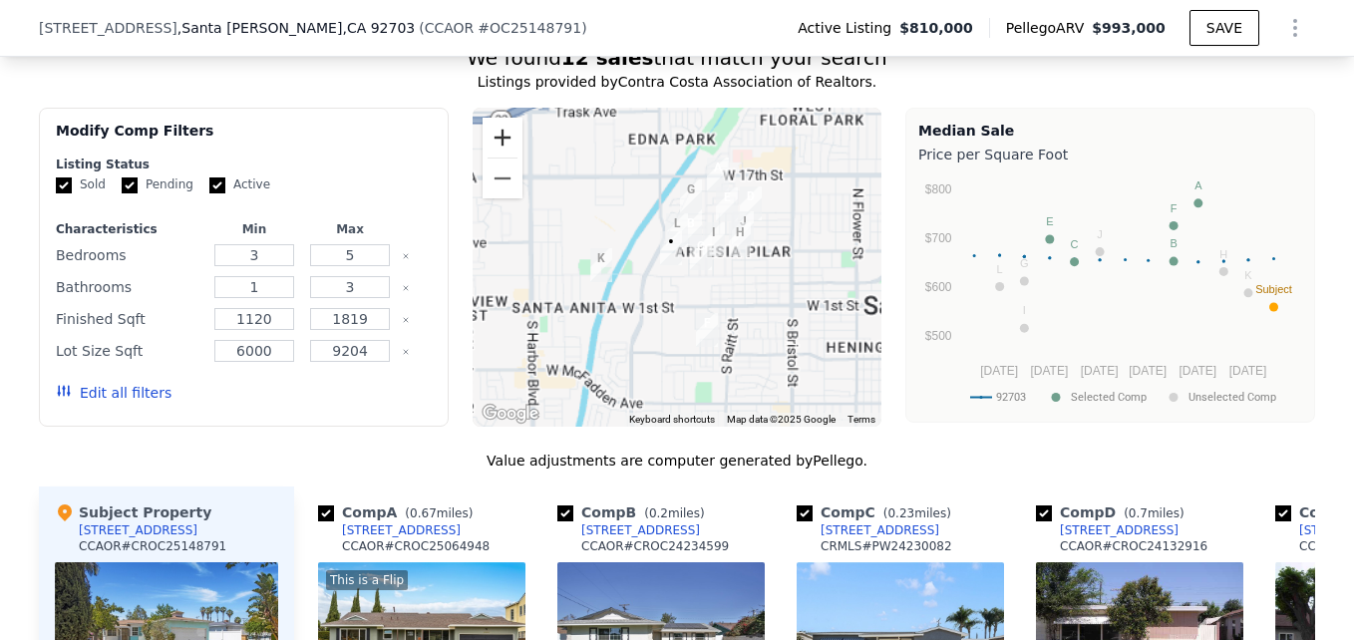
click at [500, 148] on button "Zoom in" at bounding box center [502, 138] width 40 height 40
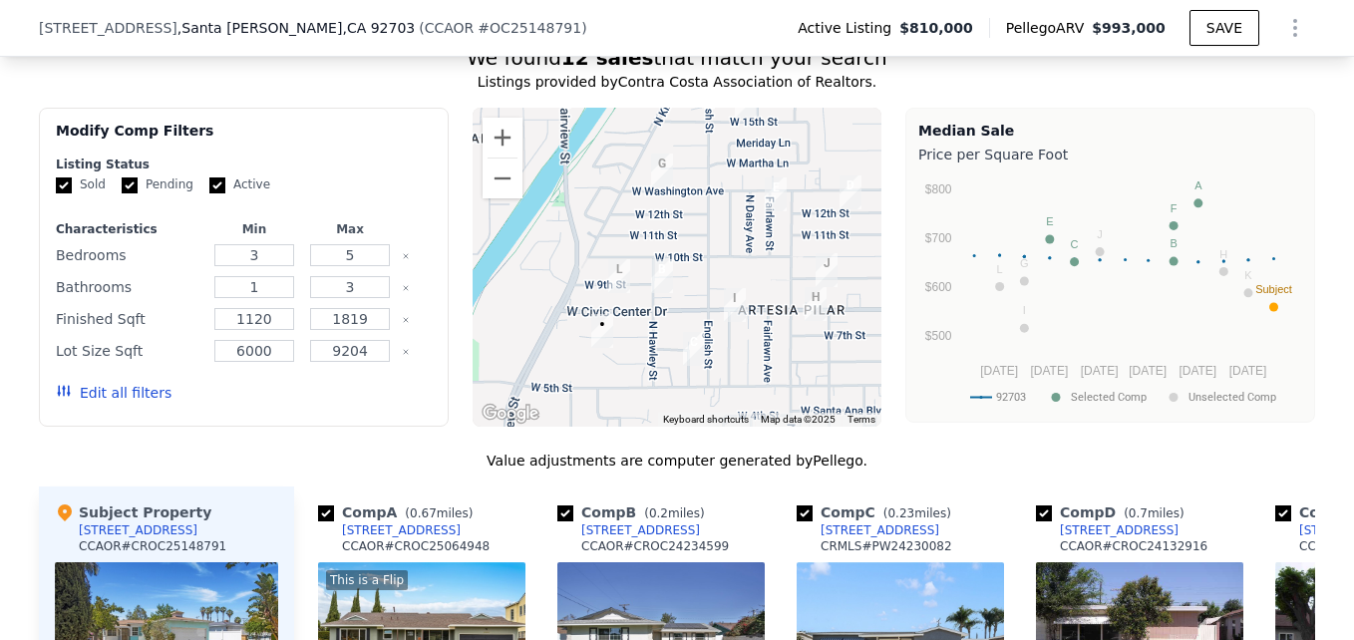
drag, startPoint x: 688, startPoint y: 222, endPoint x: 596, endPoint y: 370, distance: 173.7
click at [596, 370] on div at bounding box center [677, 267] width 410 height 319
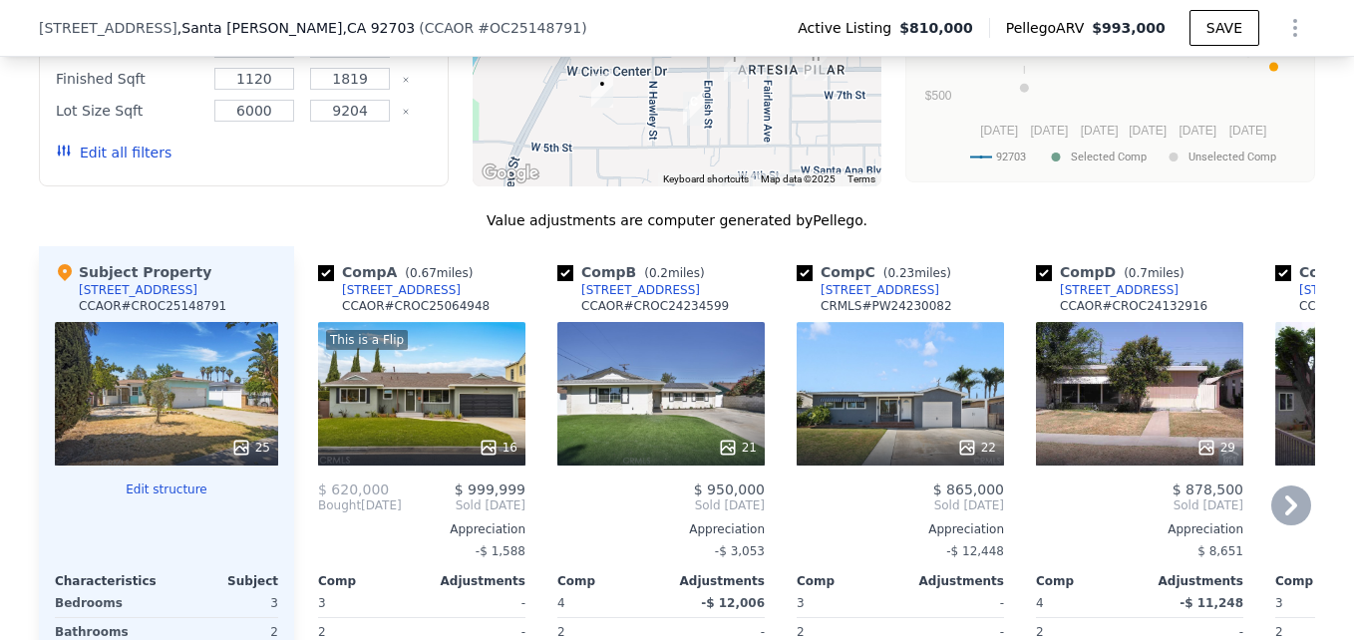
scroll to position [1837, 0]
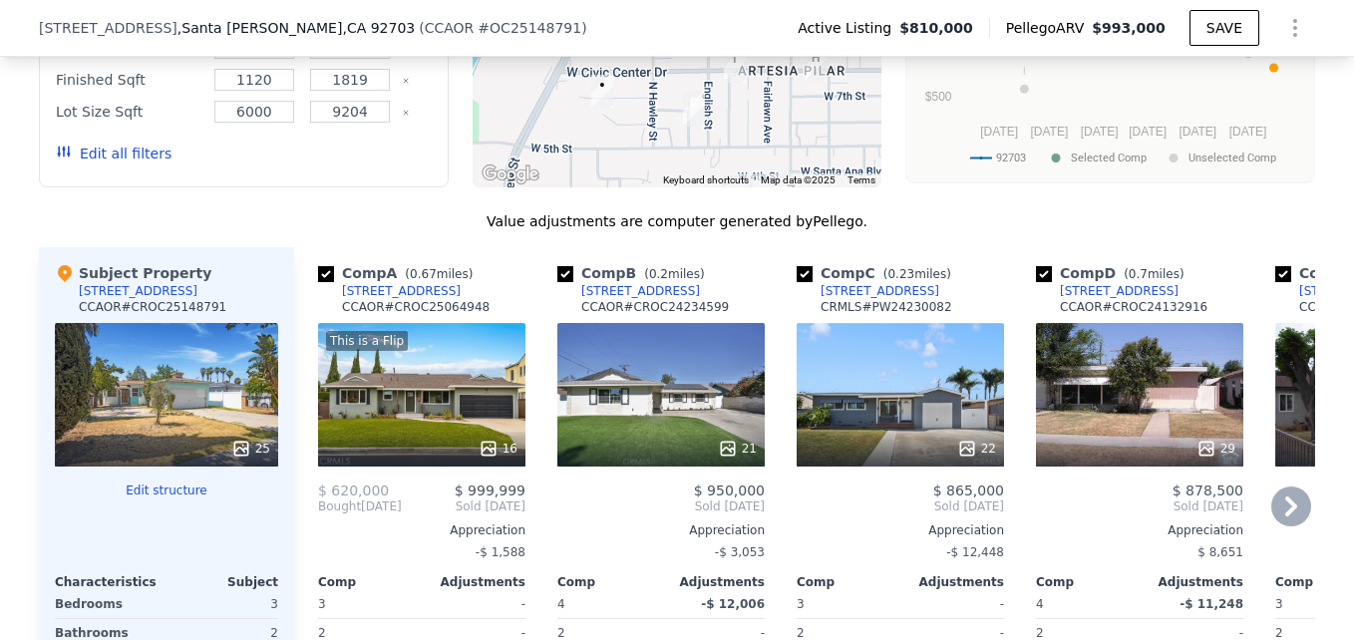
click at [648, 422] on div "21" at bounding box center [660, 395] width 207 height 144
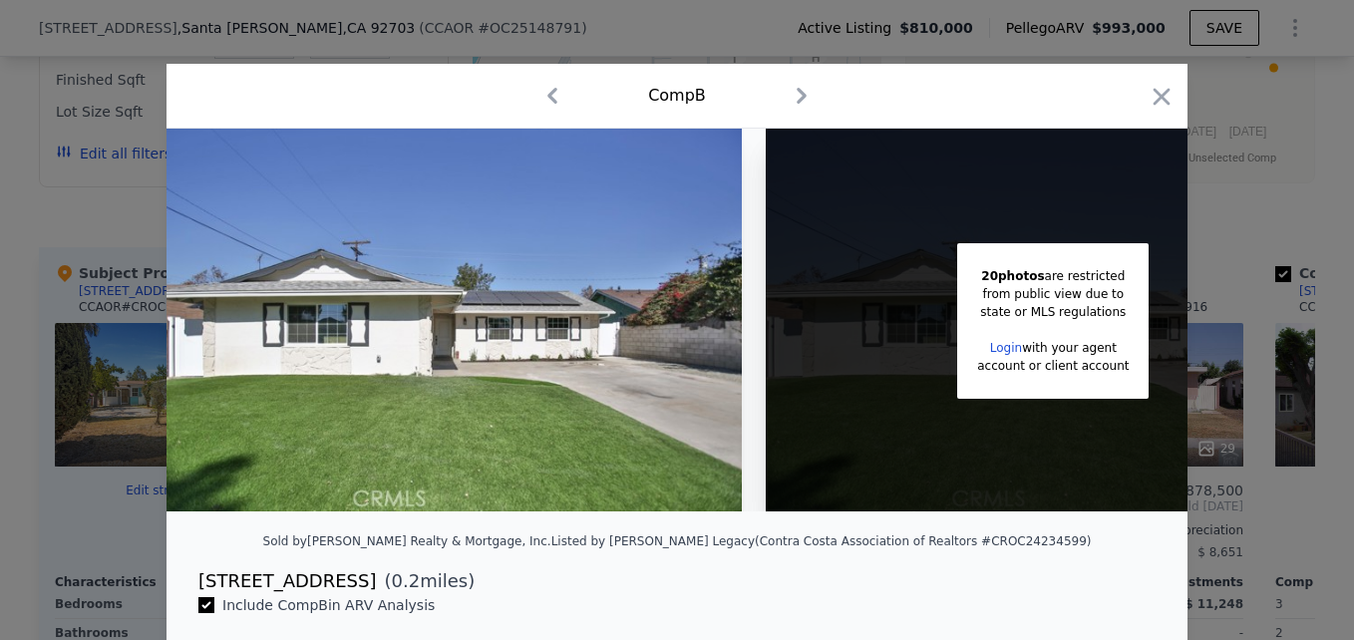
scroll to position [0, 160]
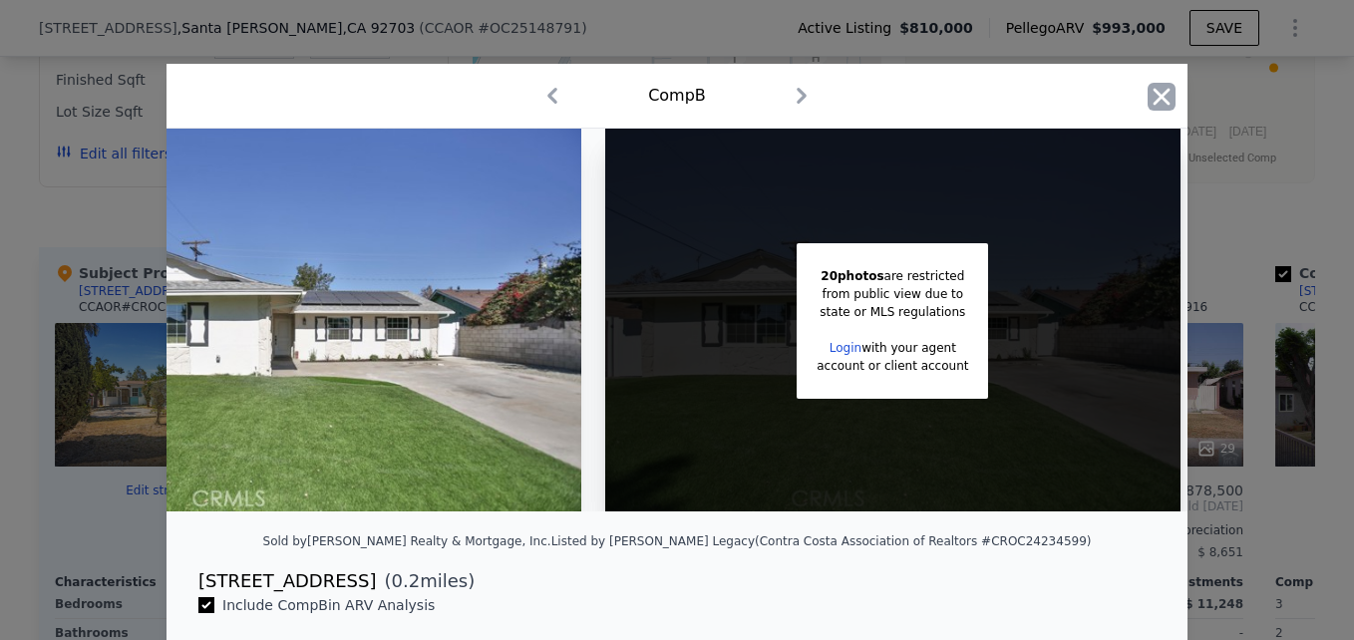
click at [1148, 96] on icon "button" at bounding box center [1161, 97] width 28 height 28
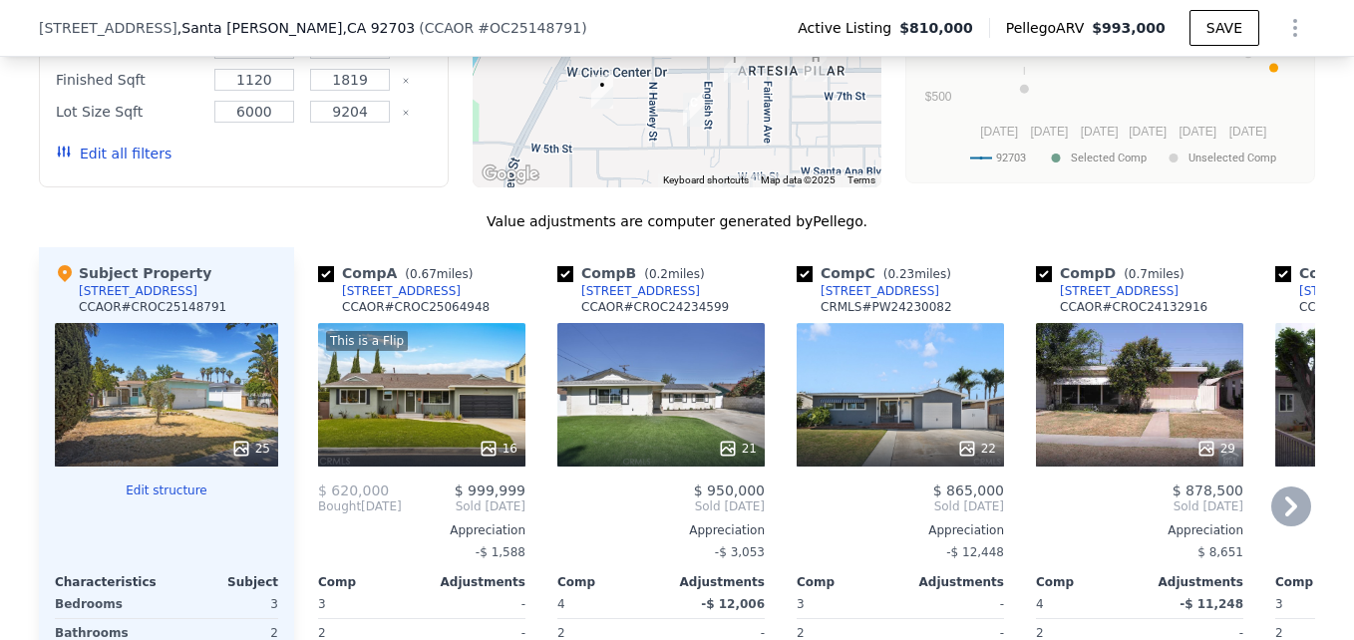
click at [610, 299] on div "2037 Alco Ave" at bounding box center [640, 291] width 119 height 16
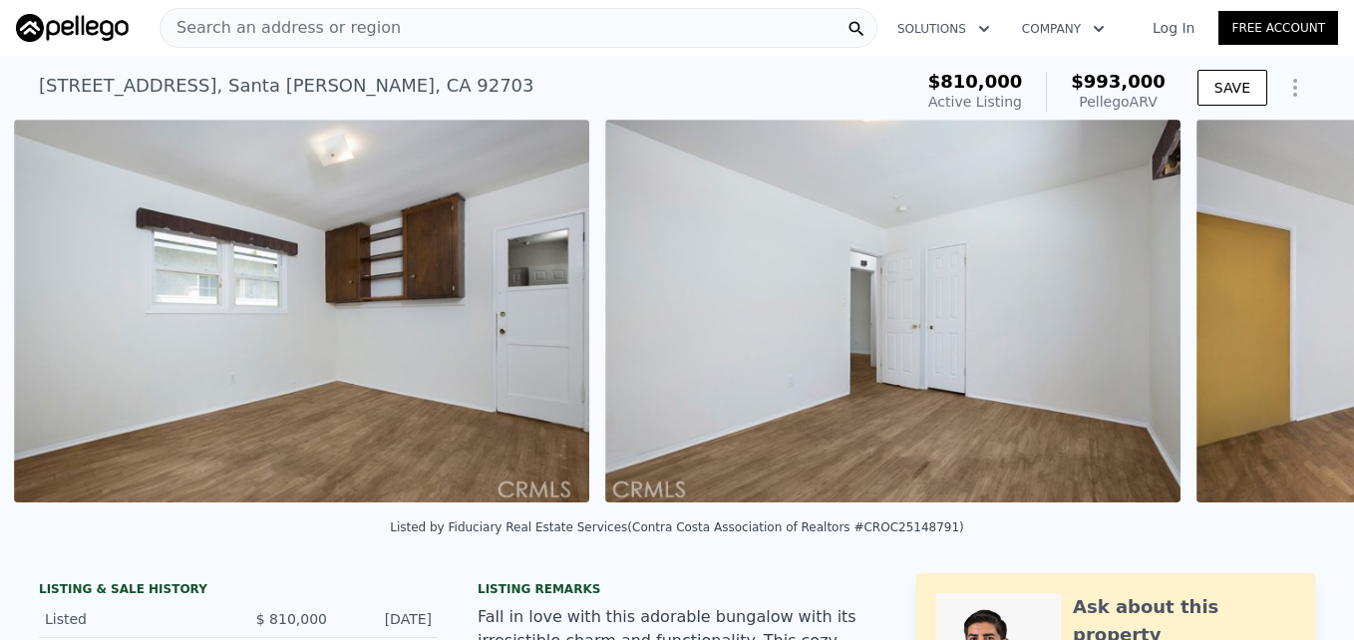
scroll to position [0, 7412]
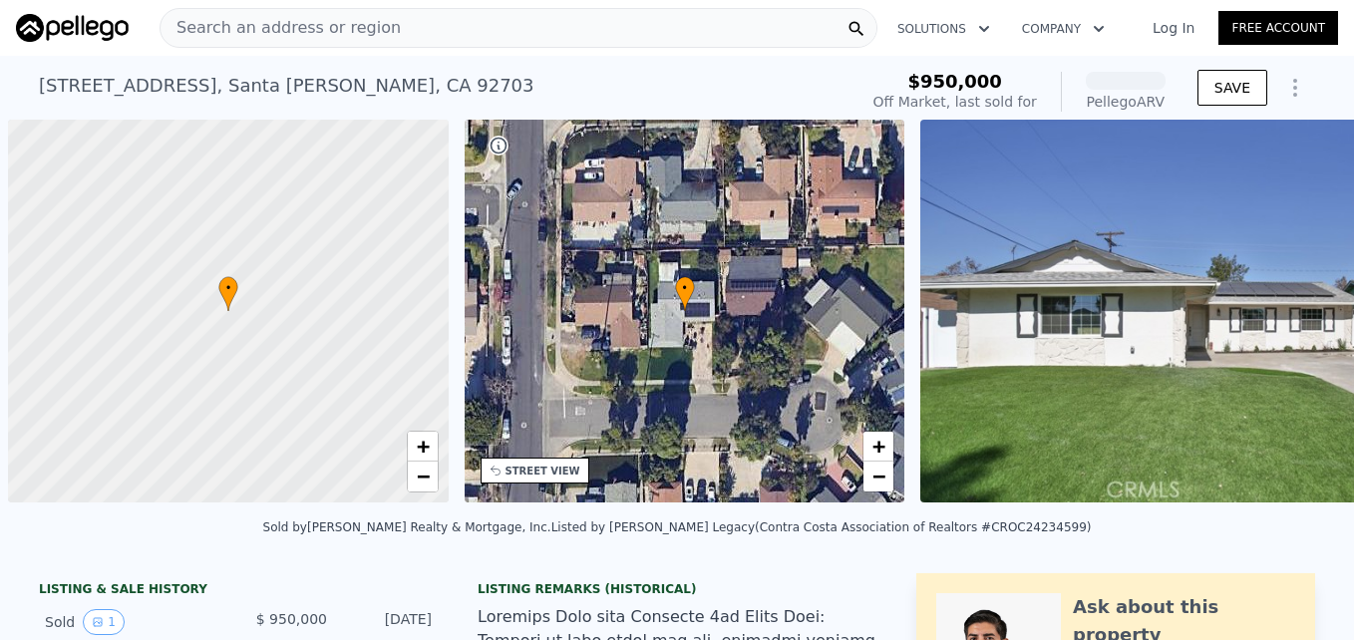
scroll to position [0, 8]
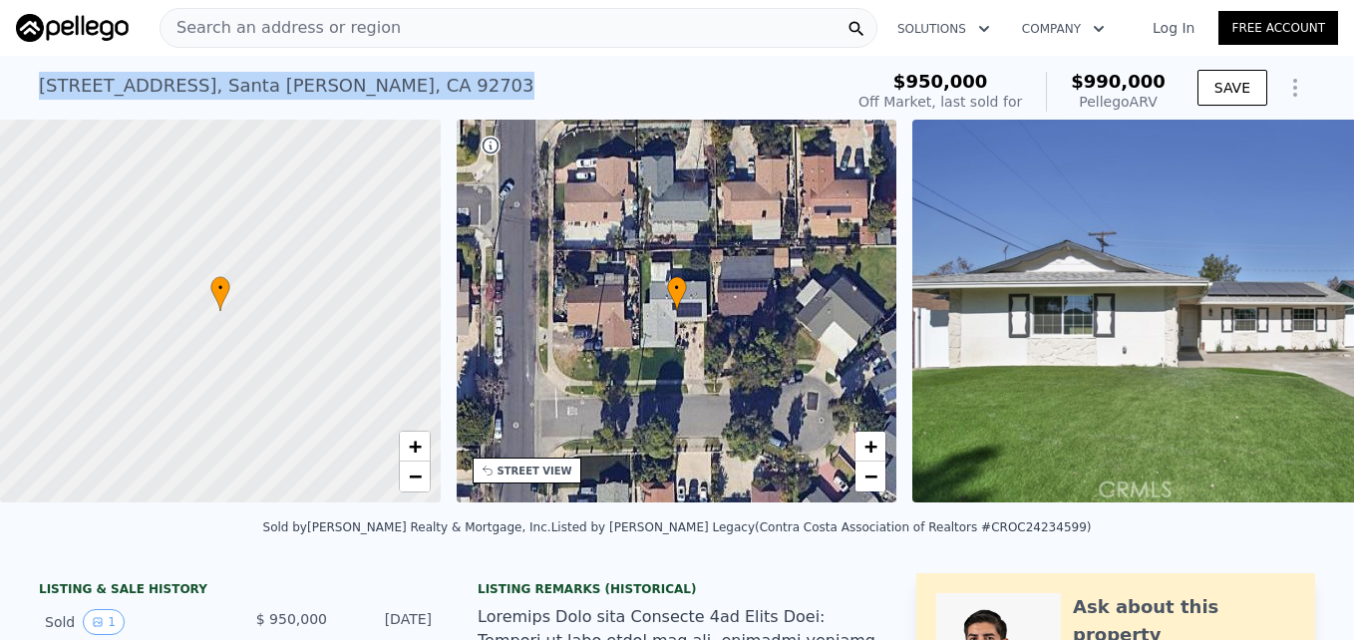
drag, startPoint x: 25, startPoint y: 75, endPoint x: 356, endPoint y: 78, distance: 330.9
click at [356, 78] on div "2037 Alco Ave , Santa Ana , CA 92703 Sold Apr 2025 for $950k (~ARV $990k ) $950…" at bounding box center [677, 88] width 1354 height 64
drag, startPoint x: 356, startPoint y: 78, endPoint x: 310, endPoint y: 82, distance: 46.0
copy div "2037 Alco Ave , Santa Ana , CA 92703"
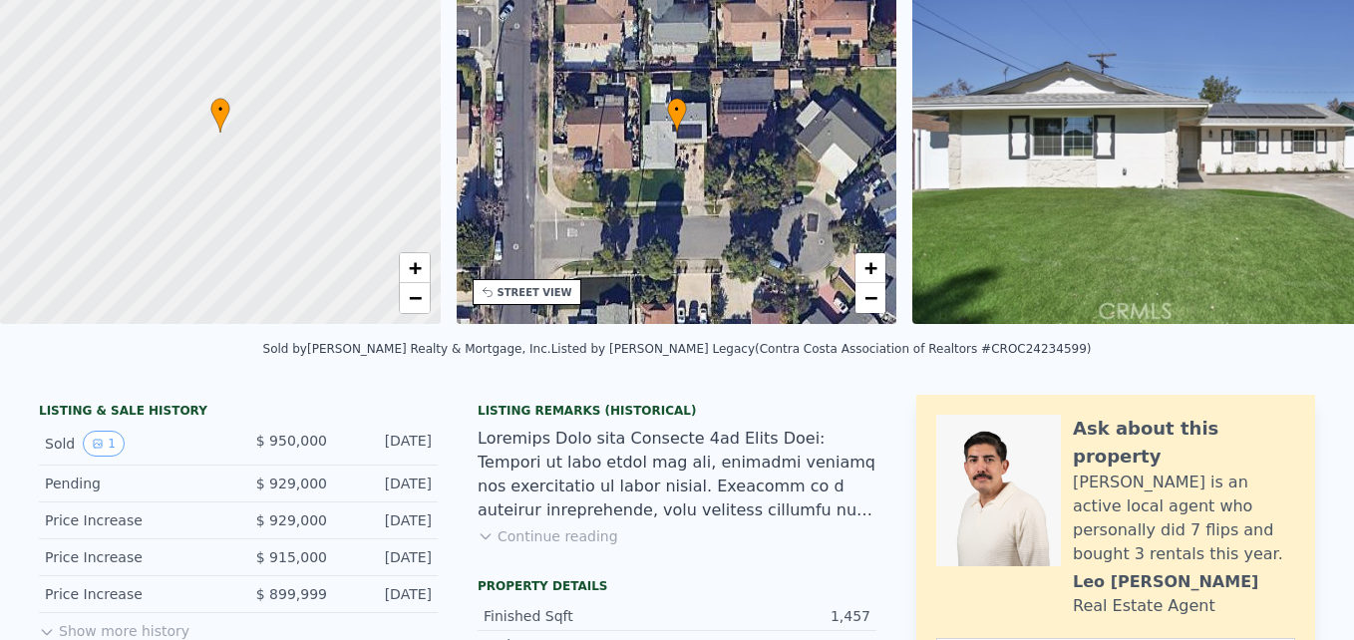
scroll to position [7, 0]
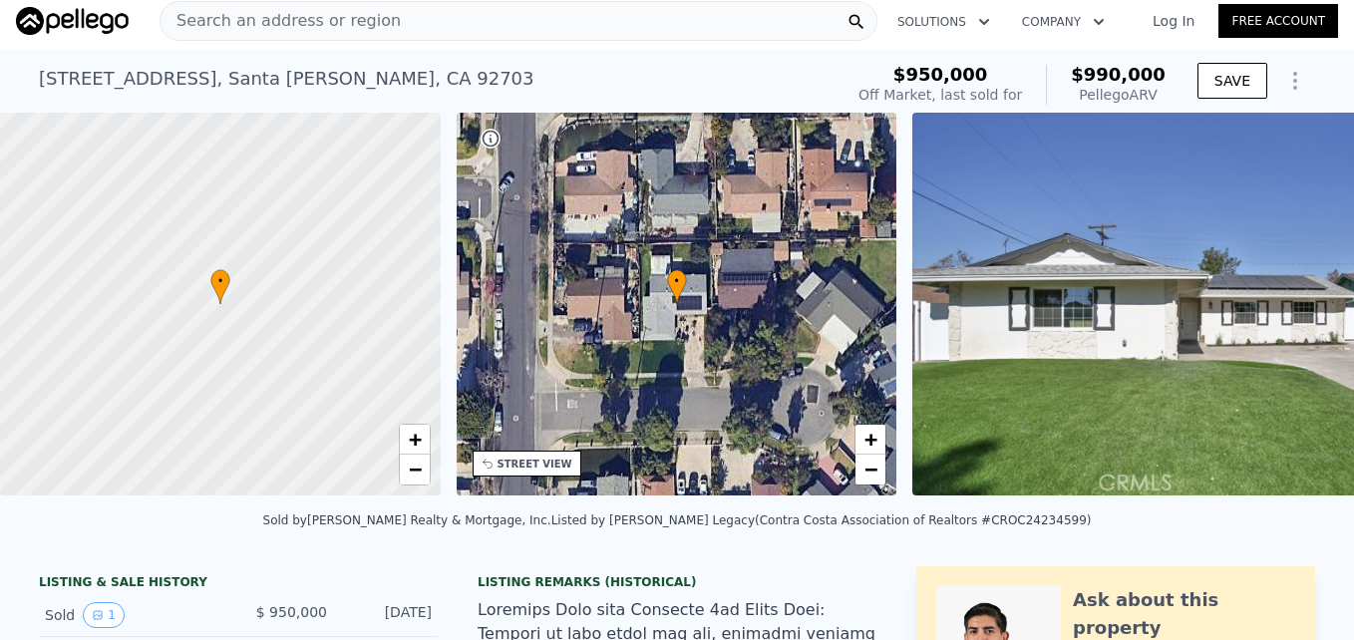
click at [221, 35] on div "Search an address or region" at bounding box center [280, 21] width 240 height 38
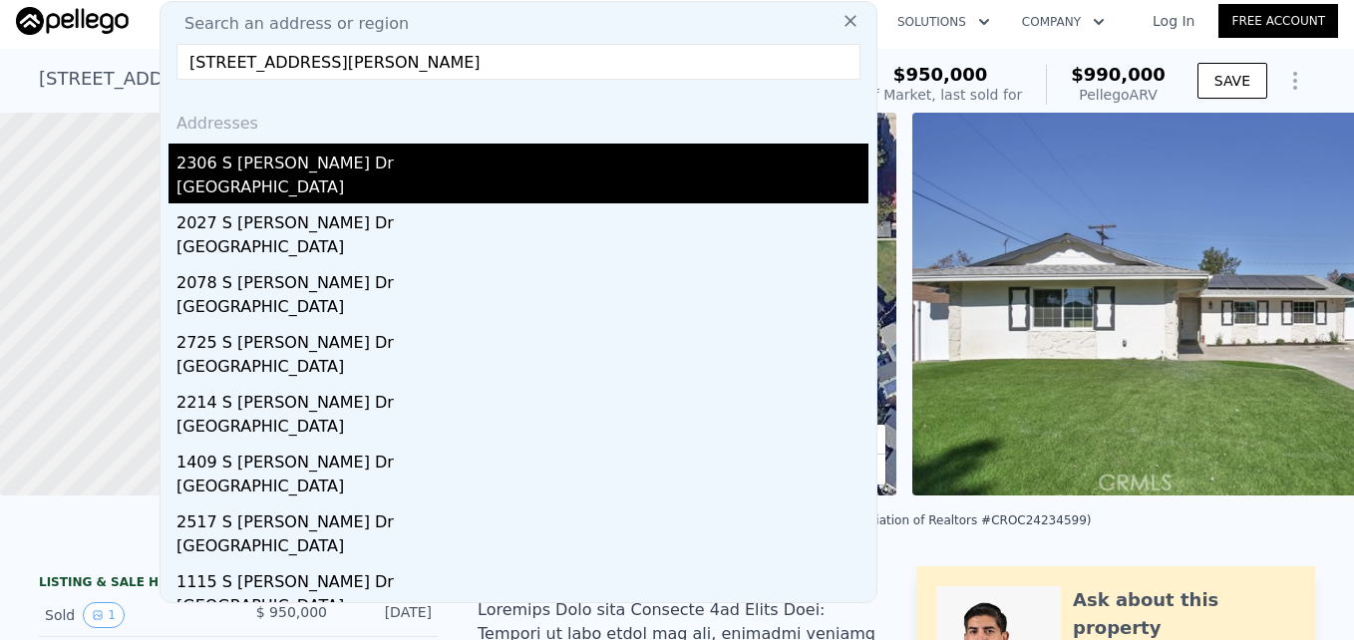
type input "2306 S Rene Dr, Santa Ana, CA 92704"
click at [321, 170] on div "2306 S Rene Dr" at bounding box center [522, 160] width 692 height 32
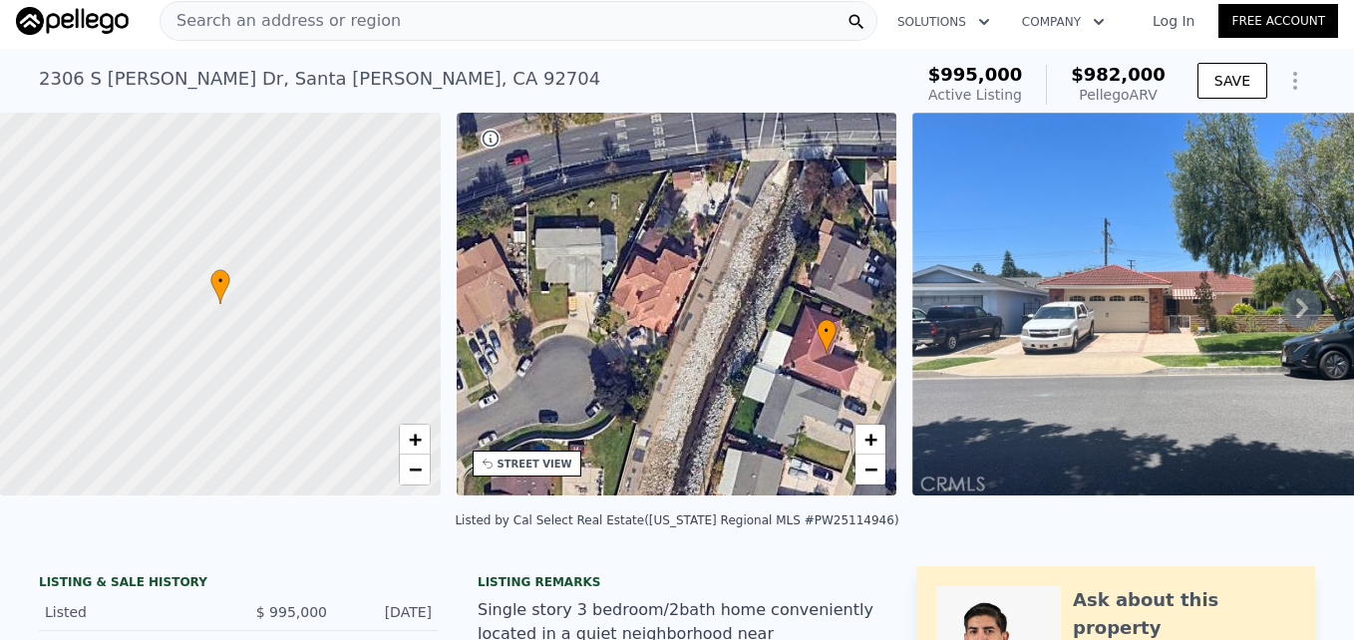
drag, startPoint x: 636, startPoint y: 329, endPoint x: 785, endPoint y: 382, distance: 158.6
click at [785, 382] on div "• + −" at bounding box center [676, 304] width 441 height 383
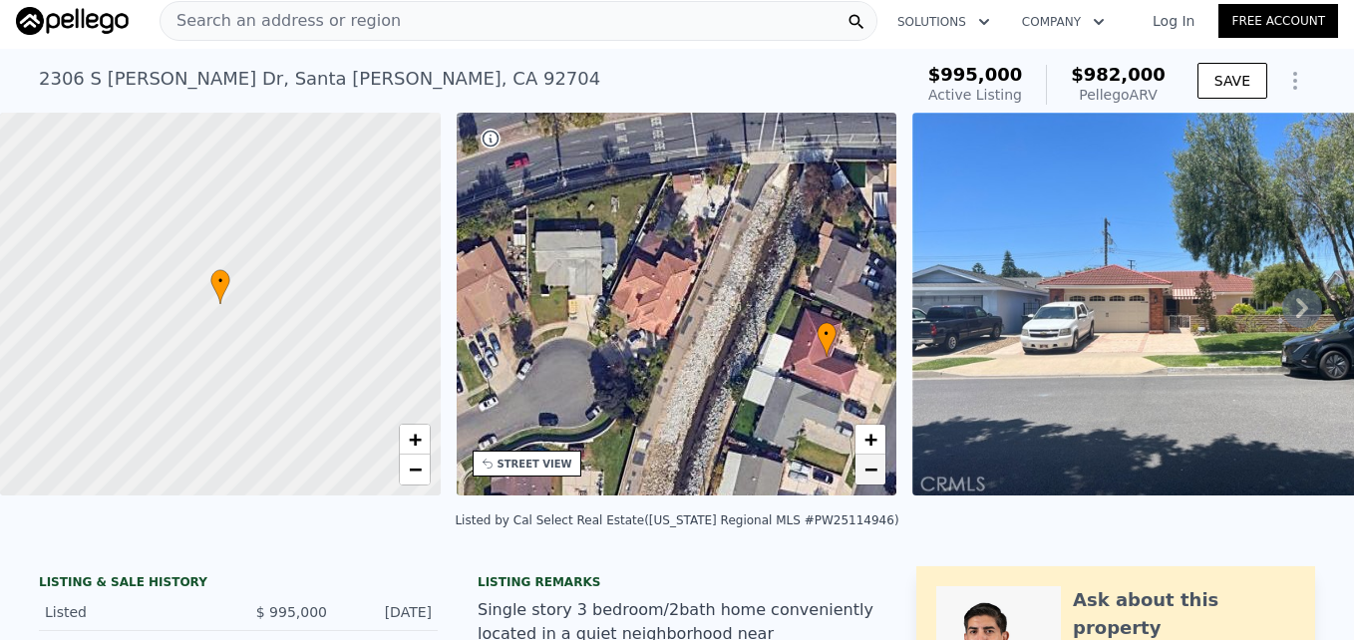
click at [875, 473] on span "−" at bounding box center [870, 468] width 13 height 25
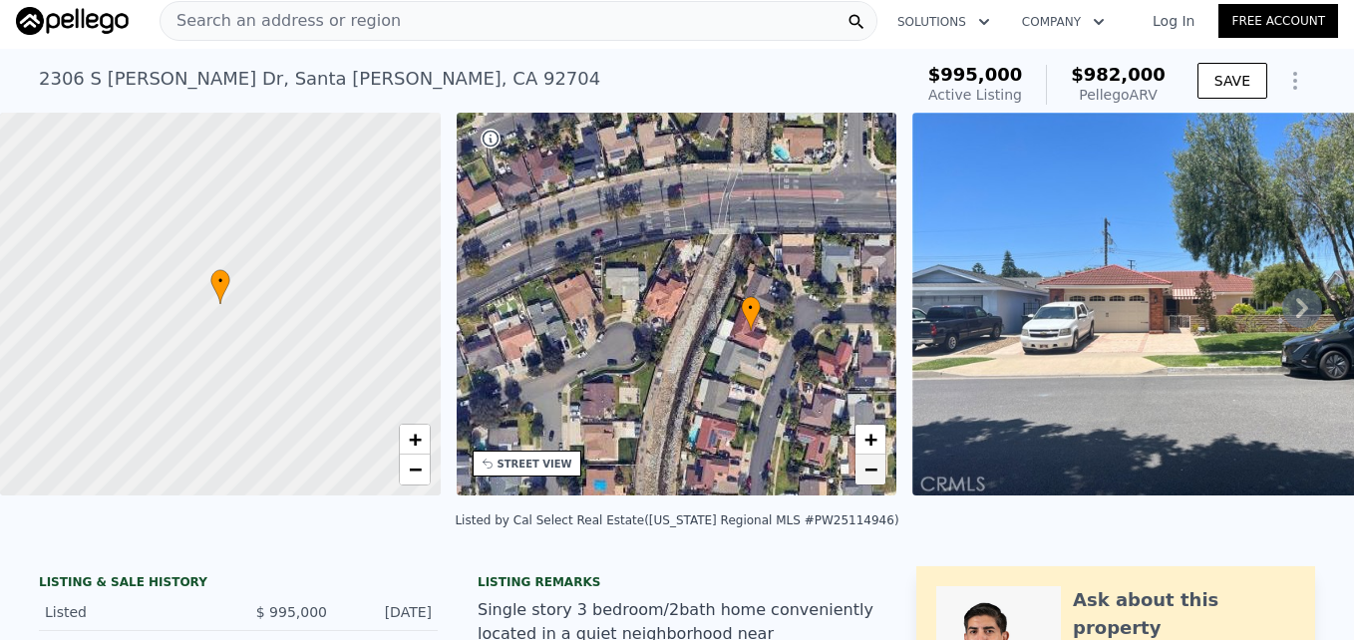
click at [875, 473] on span "−" at bounding box center [870, 468] width 13 height 25
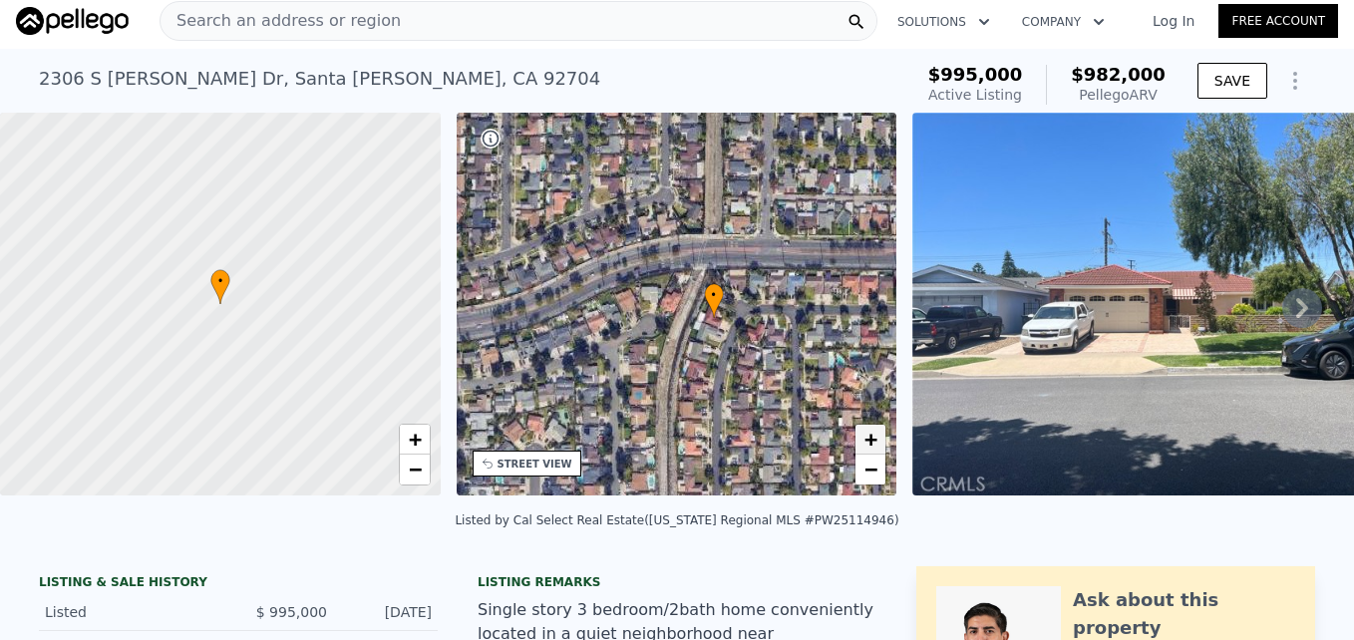
click at [868, 446] on span "+" at bounding box center [870, 439] width 13 height 25
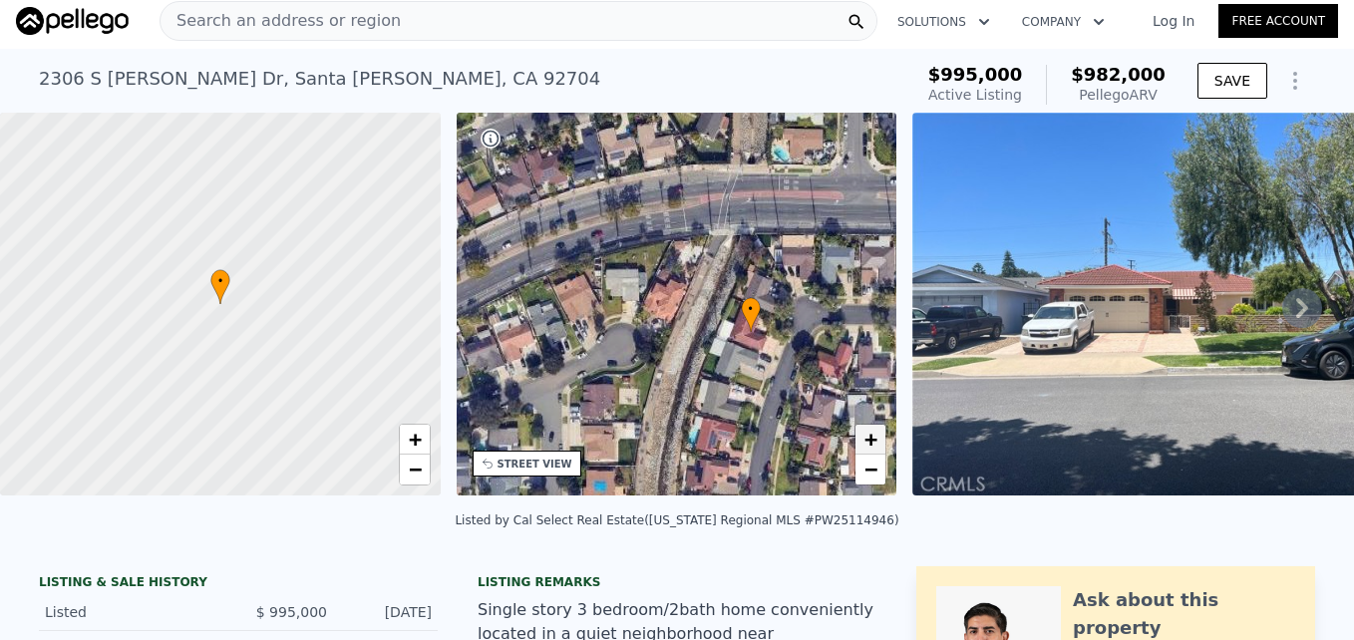
click at [868, 446] on span "+" at bounding box center [870, 439] width 13 height 25
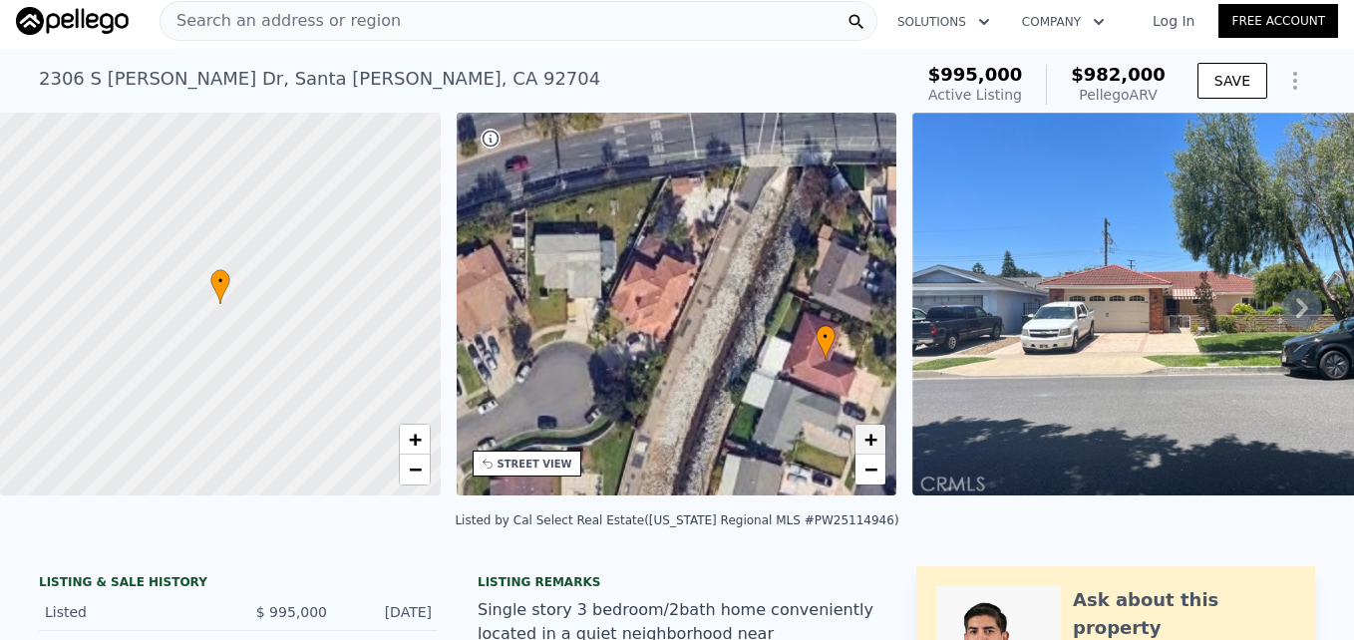
click at [868, 446] on span "+" at bounding box center [870, 439] width 13 height 25
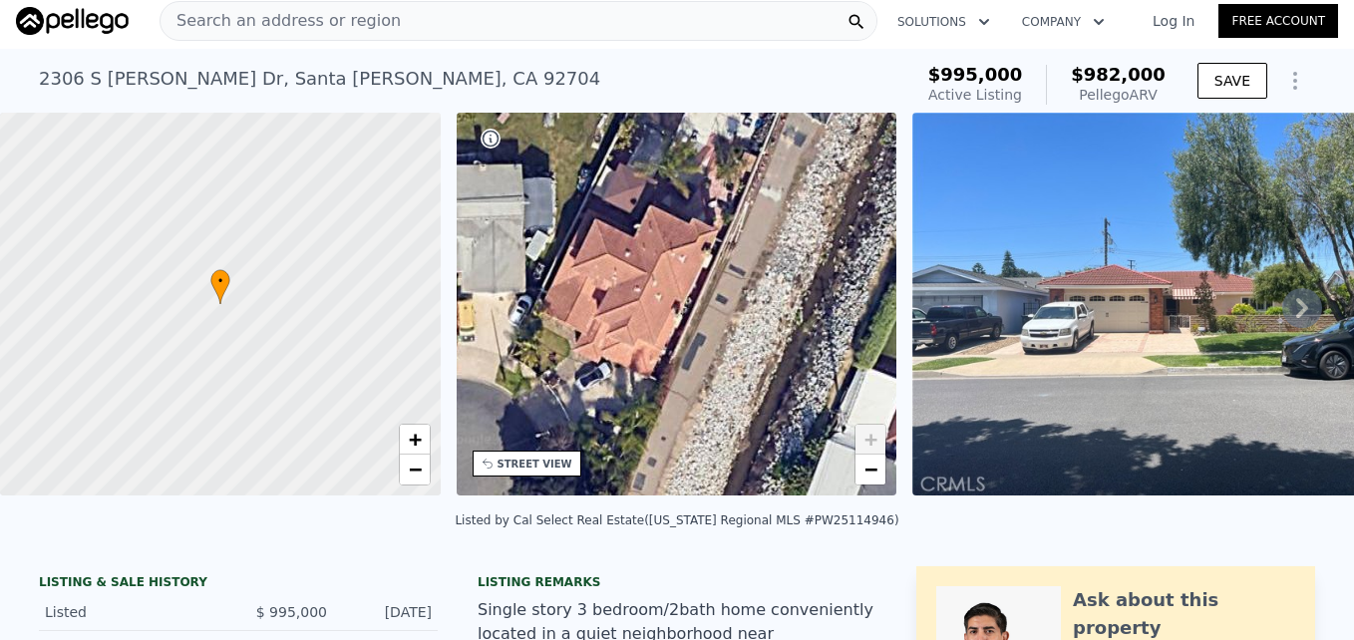
drag, startPoint x: 715, startPoint y: 396, endPoint x: 612, endPoint y: 391, distance: 102.8
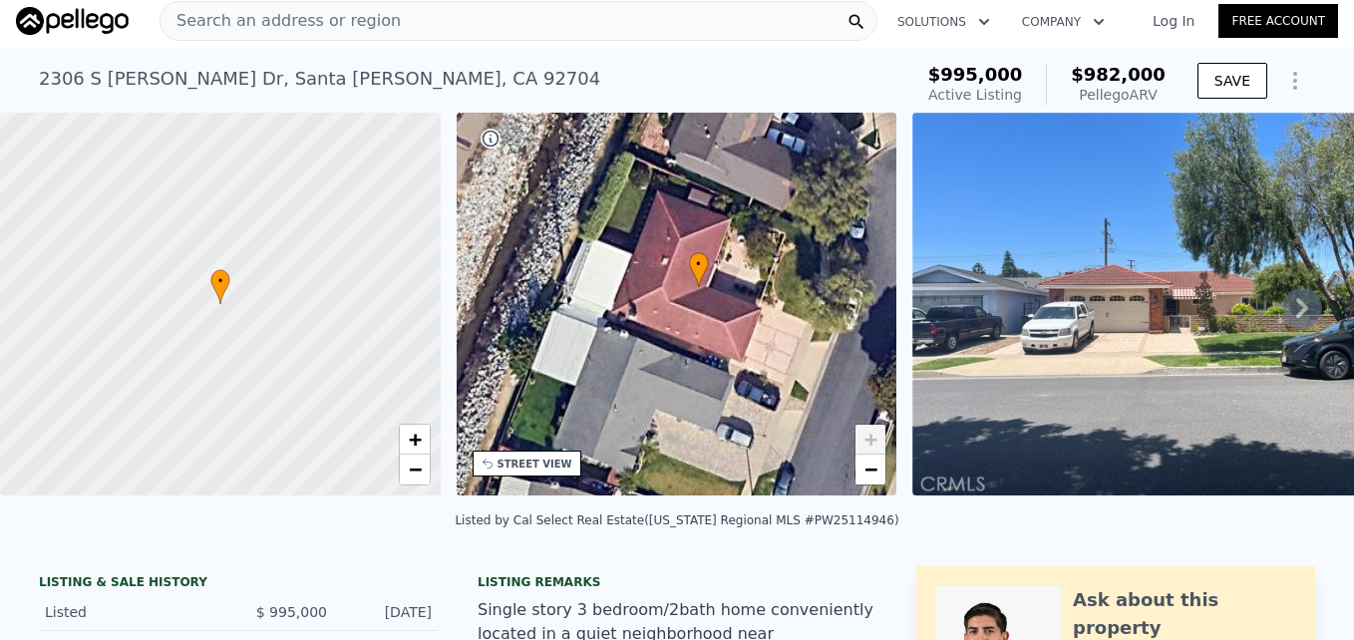
drag, startPoint x: 612, startPoint y: 391, endPoint x: 516, endPoint y: 304, distance: 129.1
click at [516, 304] on div "• + −" at bounding box center [676, 304] width 441 height 383
click at [858, 473] on link "−" at bounding box center [870, 469] width 30 height 30
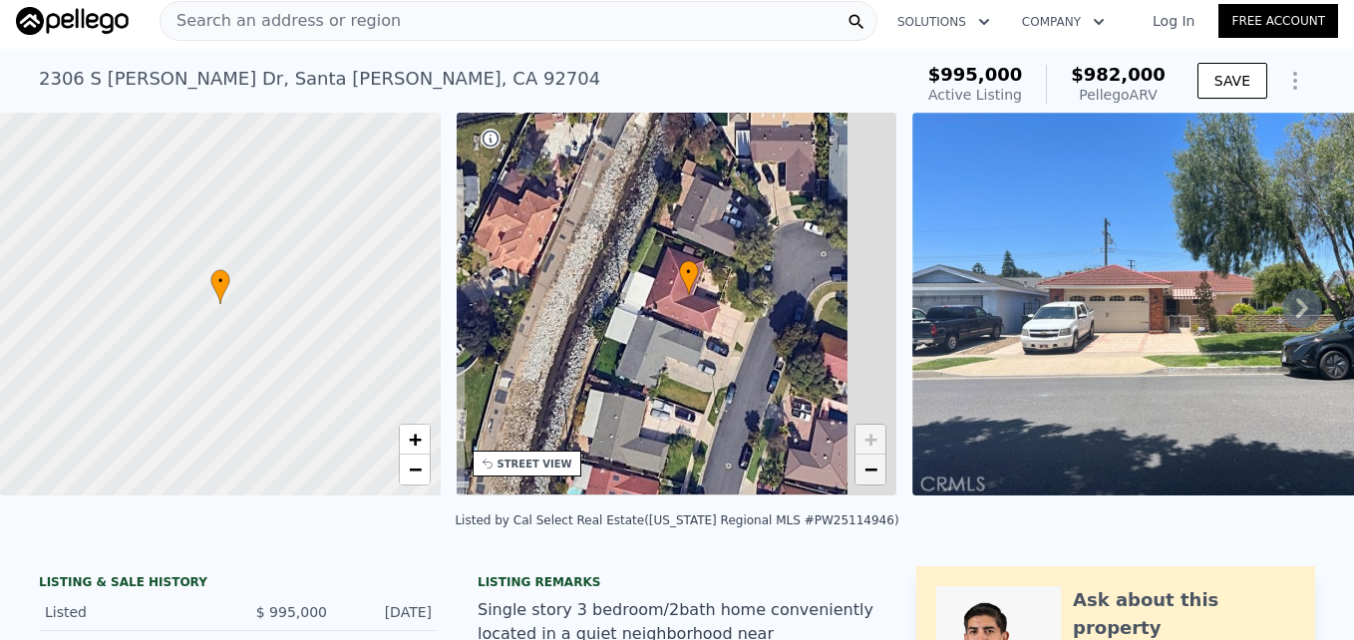
click at [858, 473] on link "−" at bounding box center [870, 469] width 30 height 30
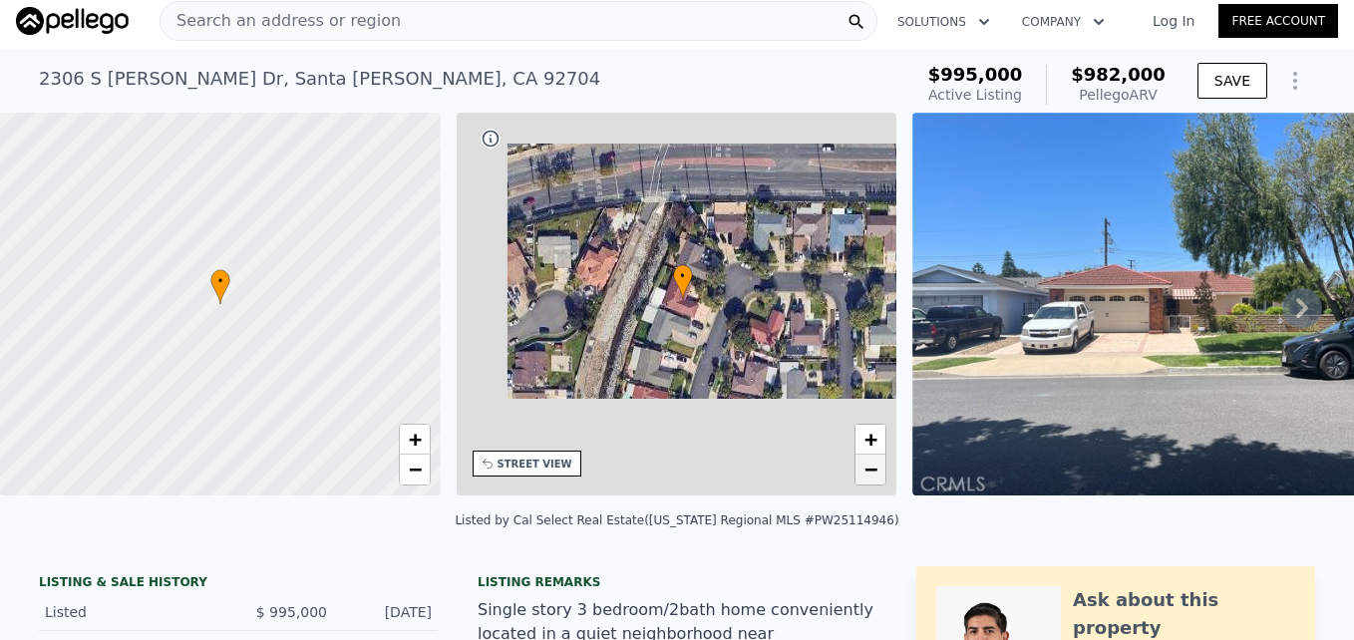
click at [858, 473] on link "−" at bounding box center [870, 469] width 30 height 30
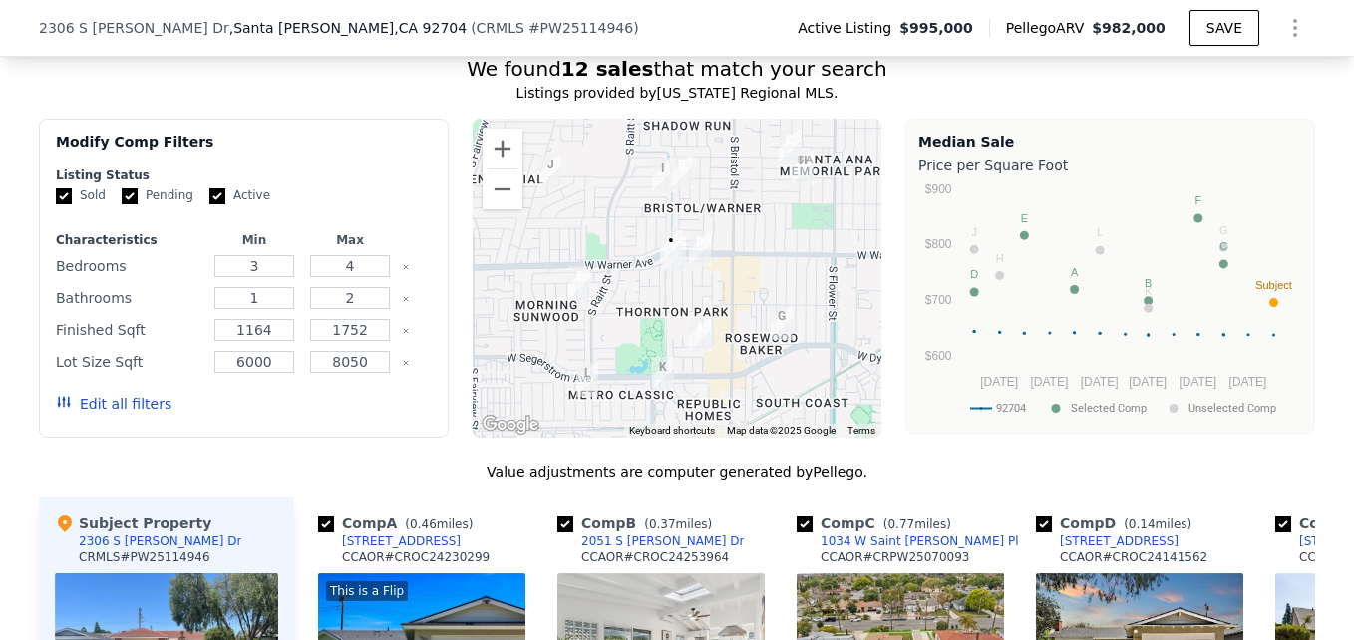
scroll to position [1537, 0]
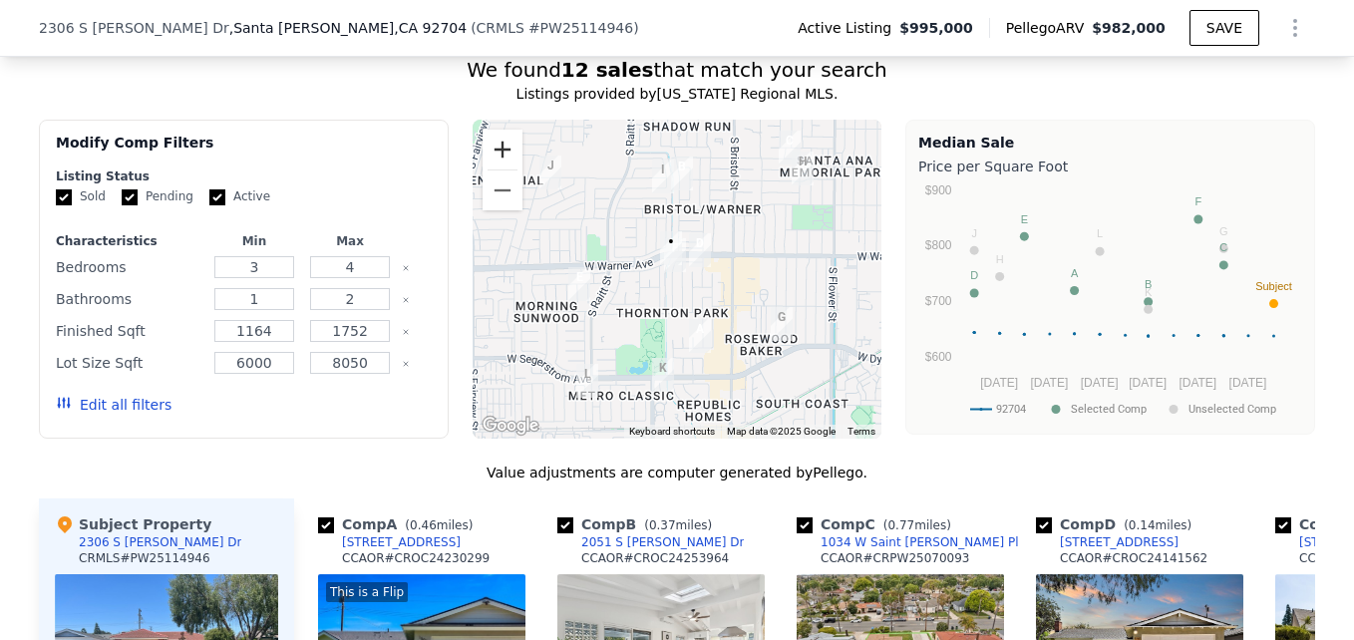
click at [488, 139] on button "Zoom in" at bounding box center [502, 150] width 40 height 40
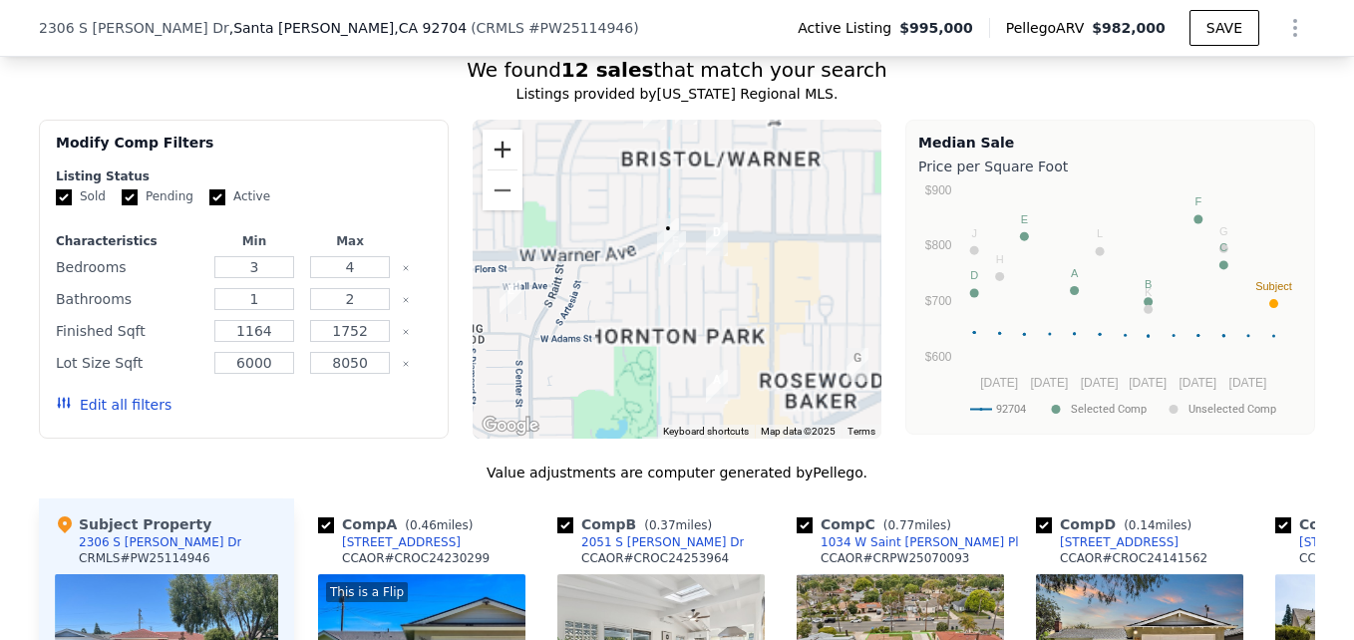
click at [488, 139] on button "Zoom in" at bounding box center [502, 150] width 40 height 40
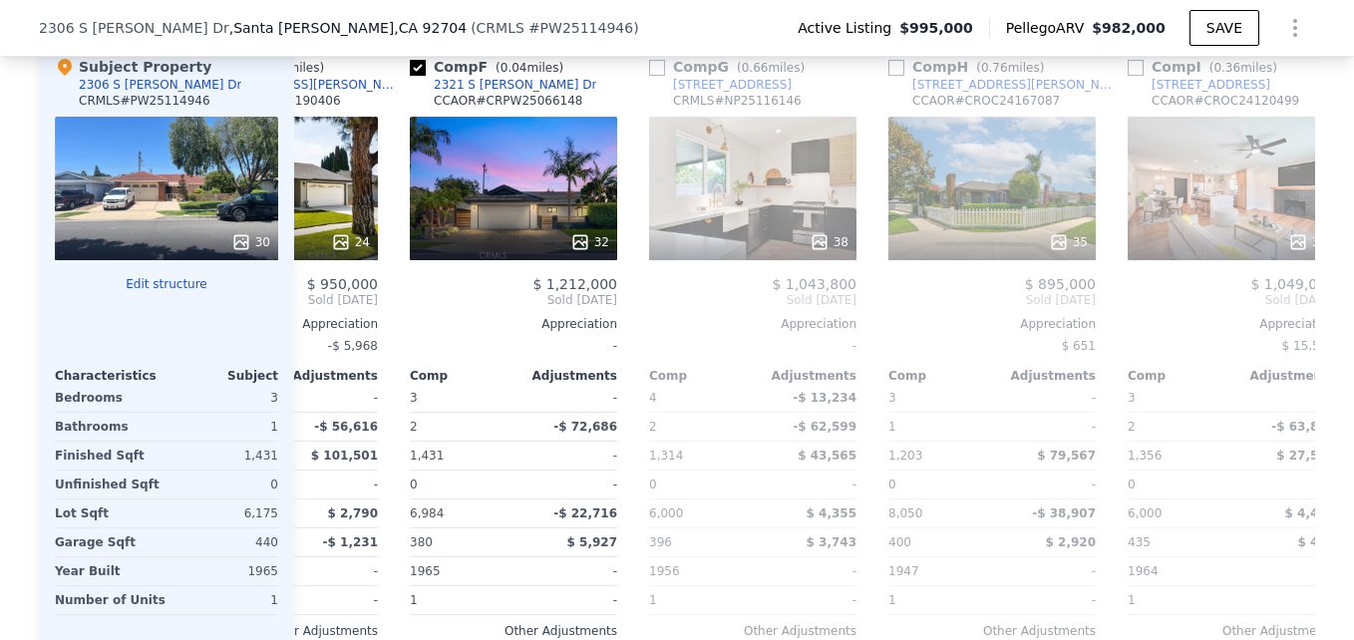
scroll to position [1959, 0]
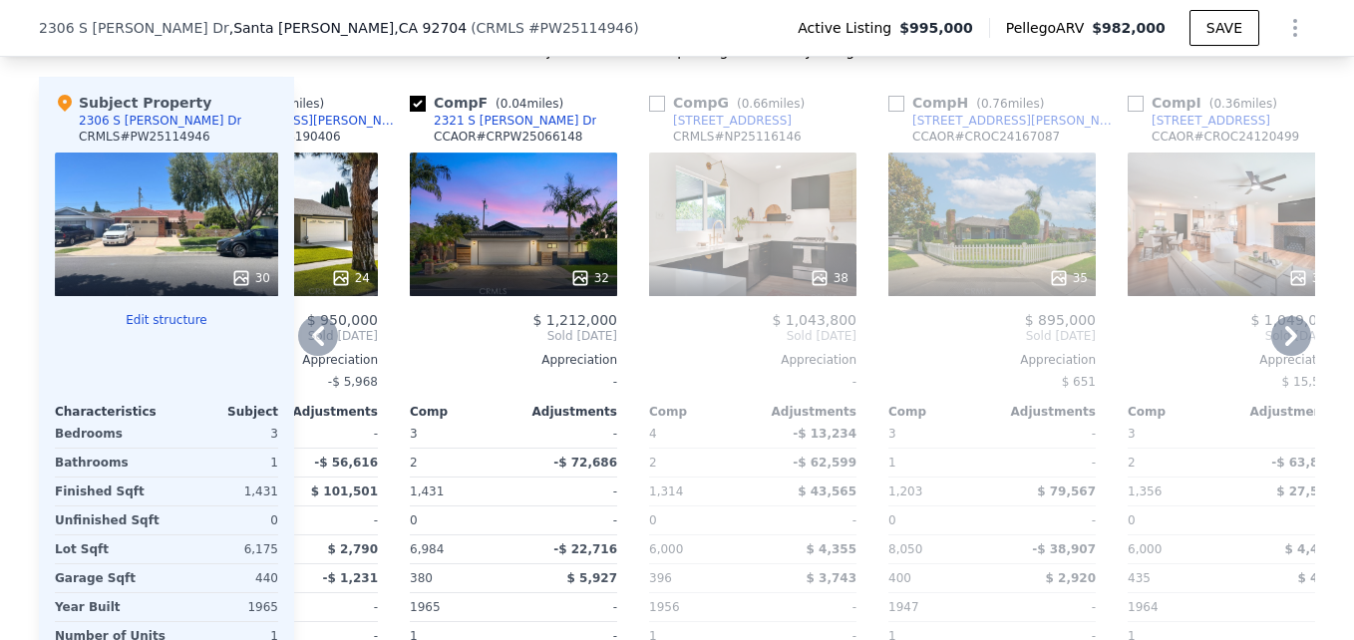
click at [570, 236] on div "32" at bounding box center [513, 224] width 207 height 144
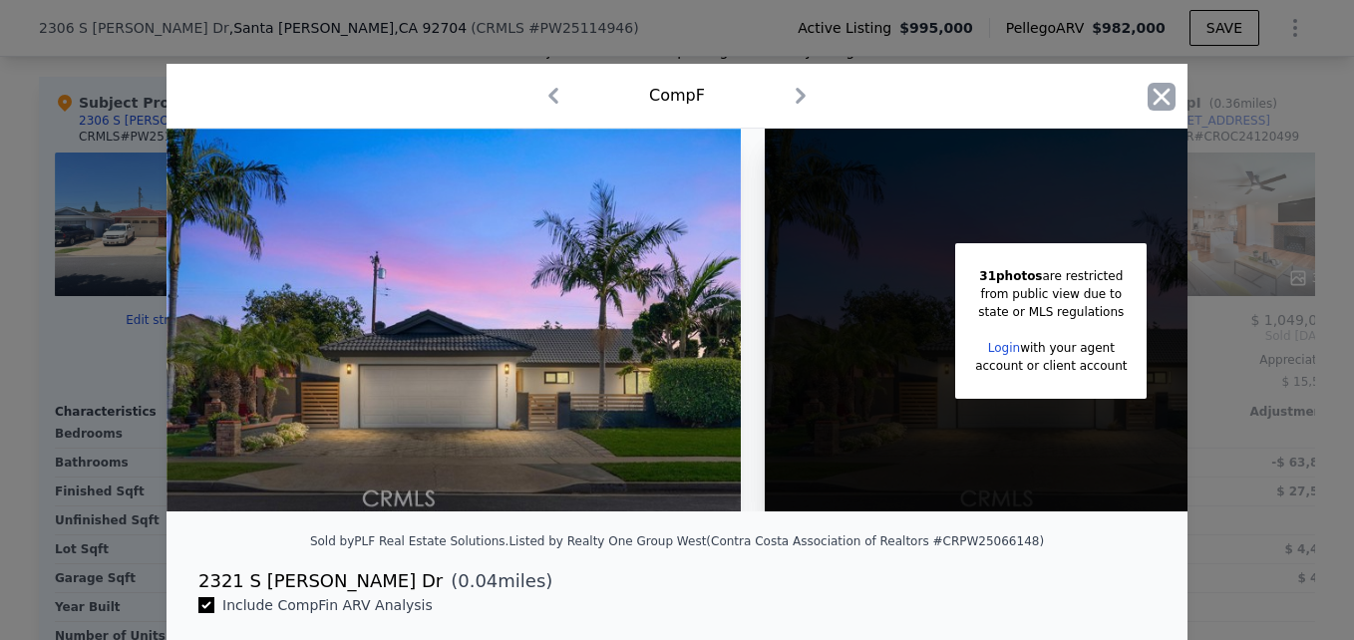
click at [1155, 96] on icon "button" at bounding box center [1161, 96] width 17 height 17
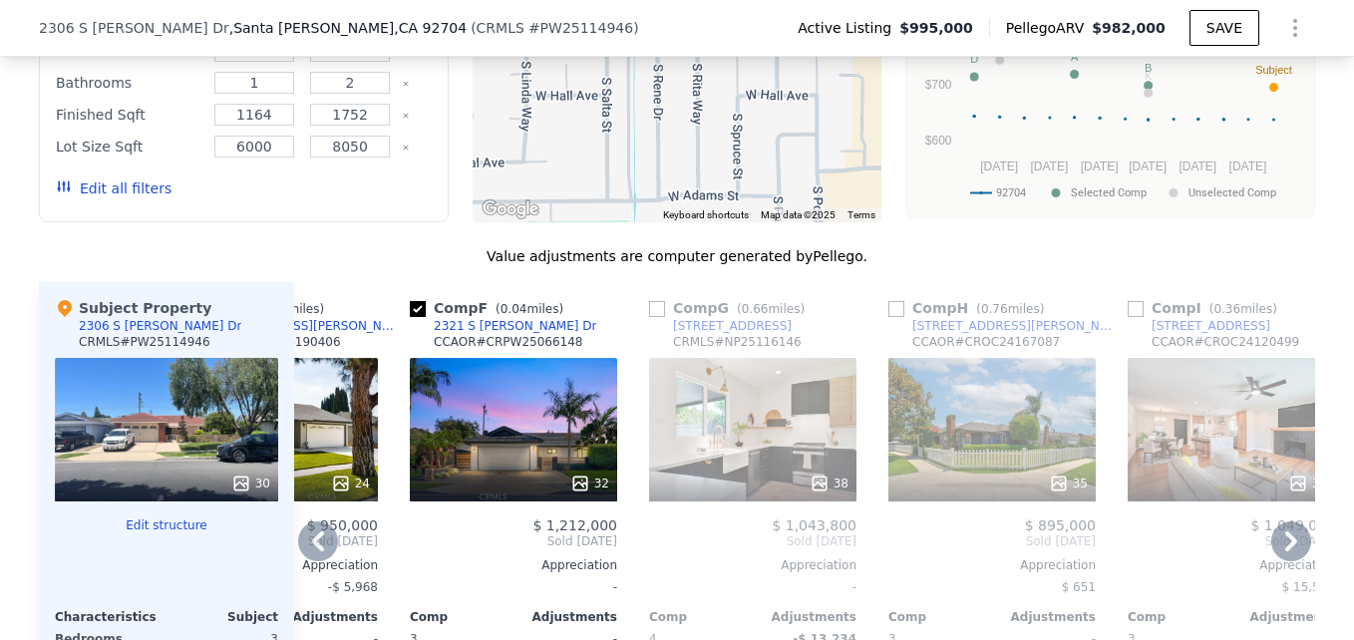
scroll to position [1754, 0]
click at [453, 317] on div "2321 S Rene Dr" at bounding box center [515, 325] width 162 height 16
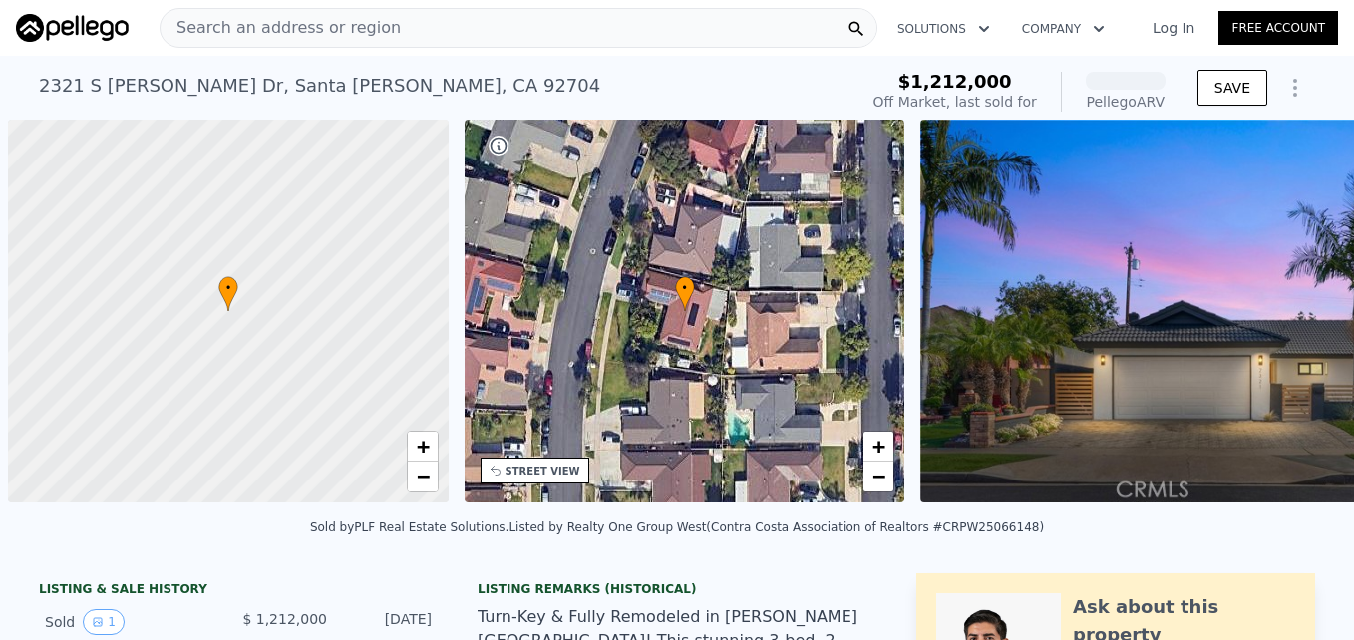
scroll to position [0, 8]
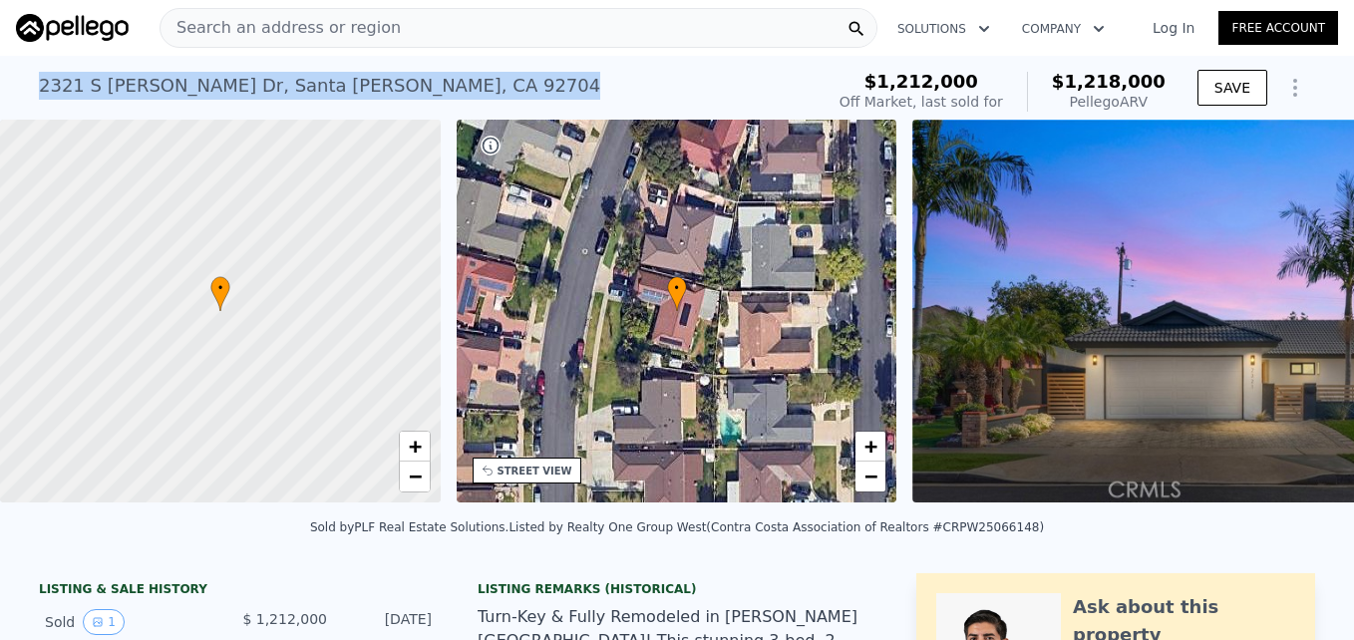
drag, startPoint x: 31, startPoint y: 86, endPoint x: 375, endPoint y: 86, distance: 343.9
click at [375, 86] on div "2321 S Rene Dr , Santa Ana , CA 92704 Sold May 2025 for $1.212m (~ARV $1.218m )" at bounding box center [427, 92] width 776 height 56
drag, startPoint x: 375, startPoint y: 86, endPoint x: 316, endPoint y: 85, distance: 58.8
copy div "2321 S Rene Dr , Santa Ana , CA 92704"
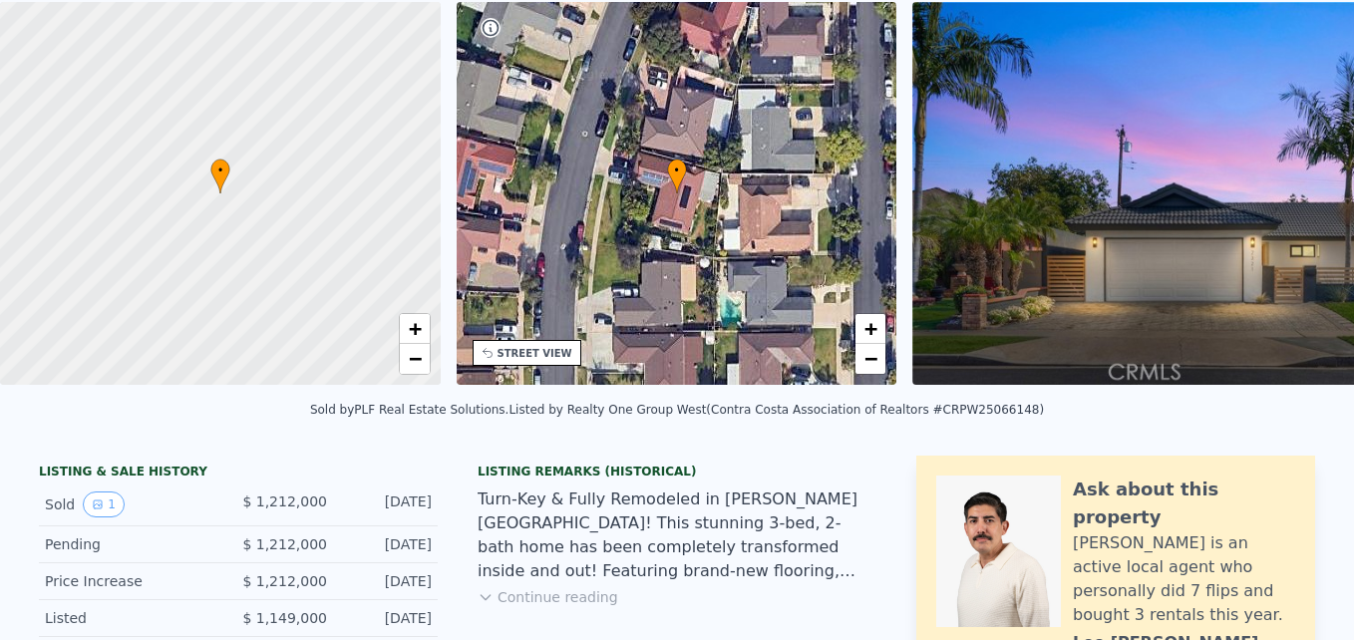
scroll to position [0, 0]
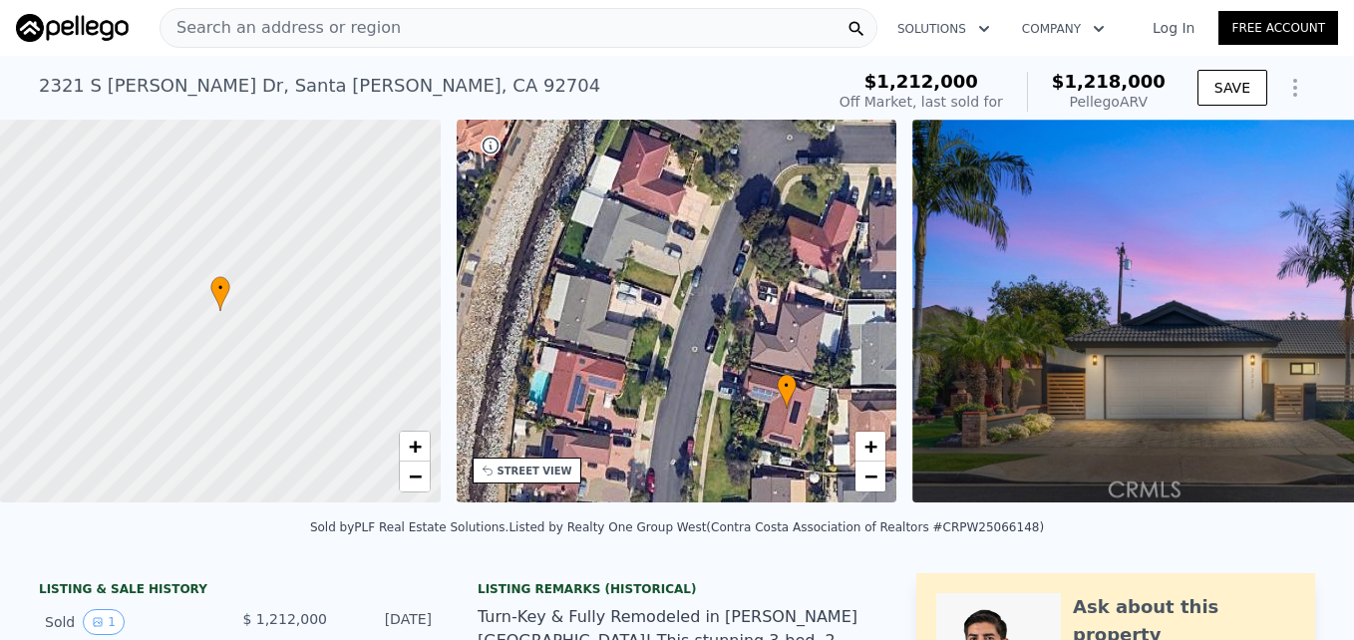
drag, startPoint x: 510, startPoint y: 301, endPoint x: 617, endPoint y: 399, distance: 144.6
click at [617, 399] on div "• + −" at bounding box center [676, 311] width 441 height 383
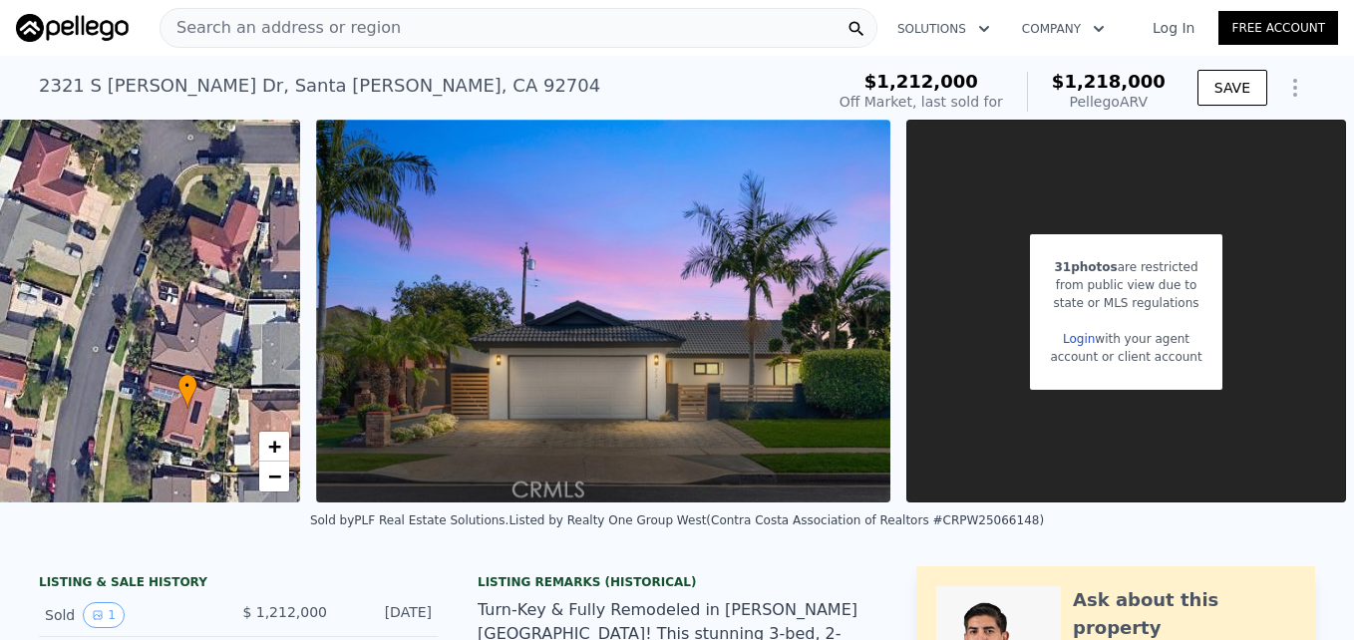
scroll to position [0, 619]
